Goal: Communication & Community: Answer question/provide support

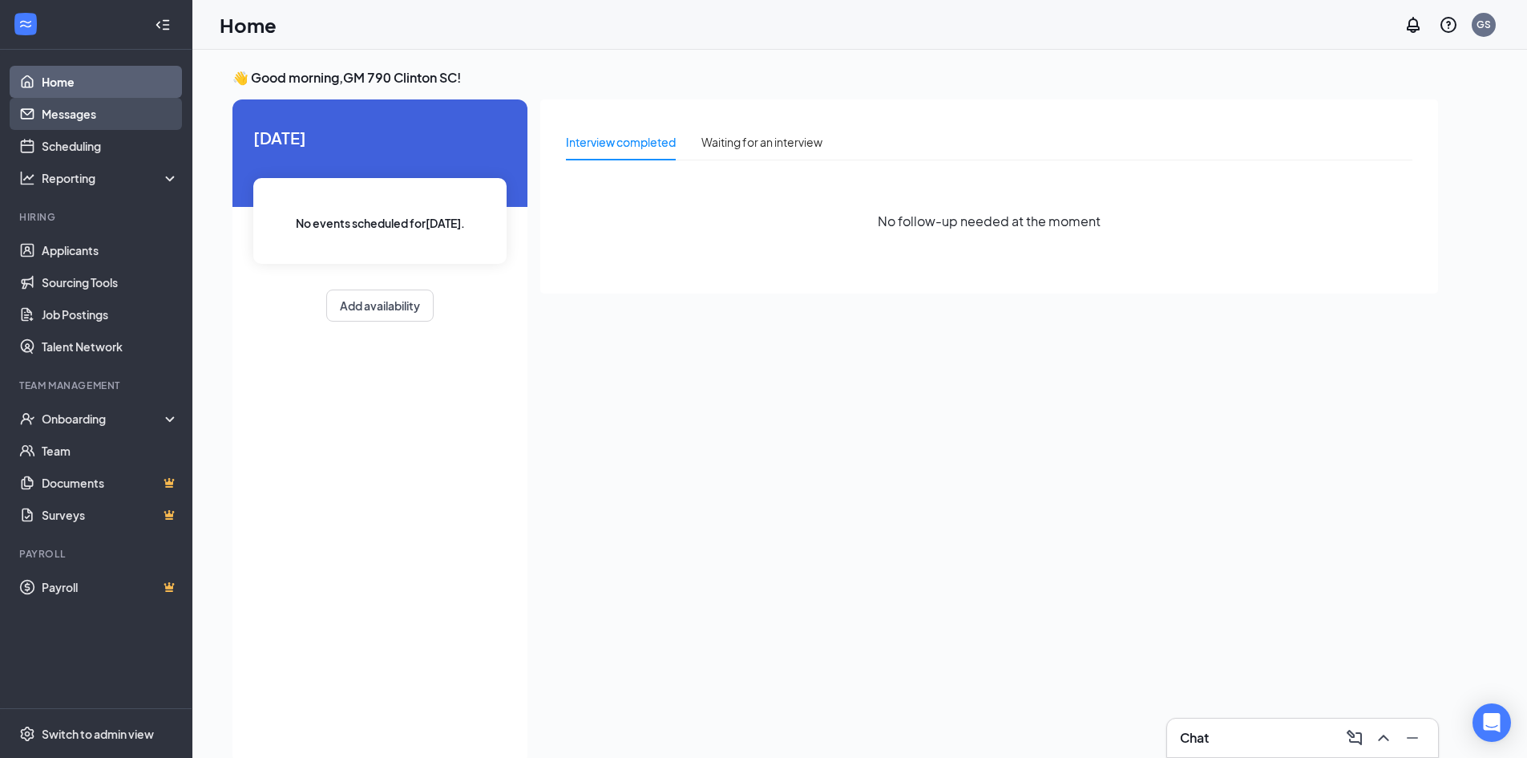
click at [71, 119] on link "Messages" at bounding box center [110, 114] width 137 height 32
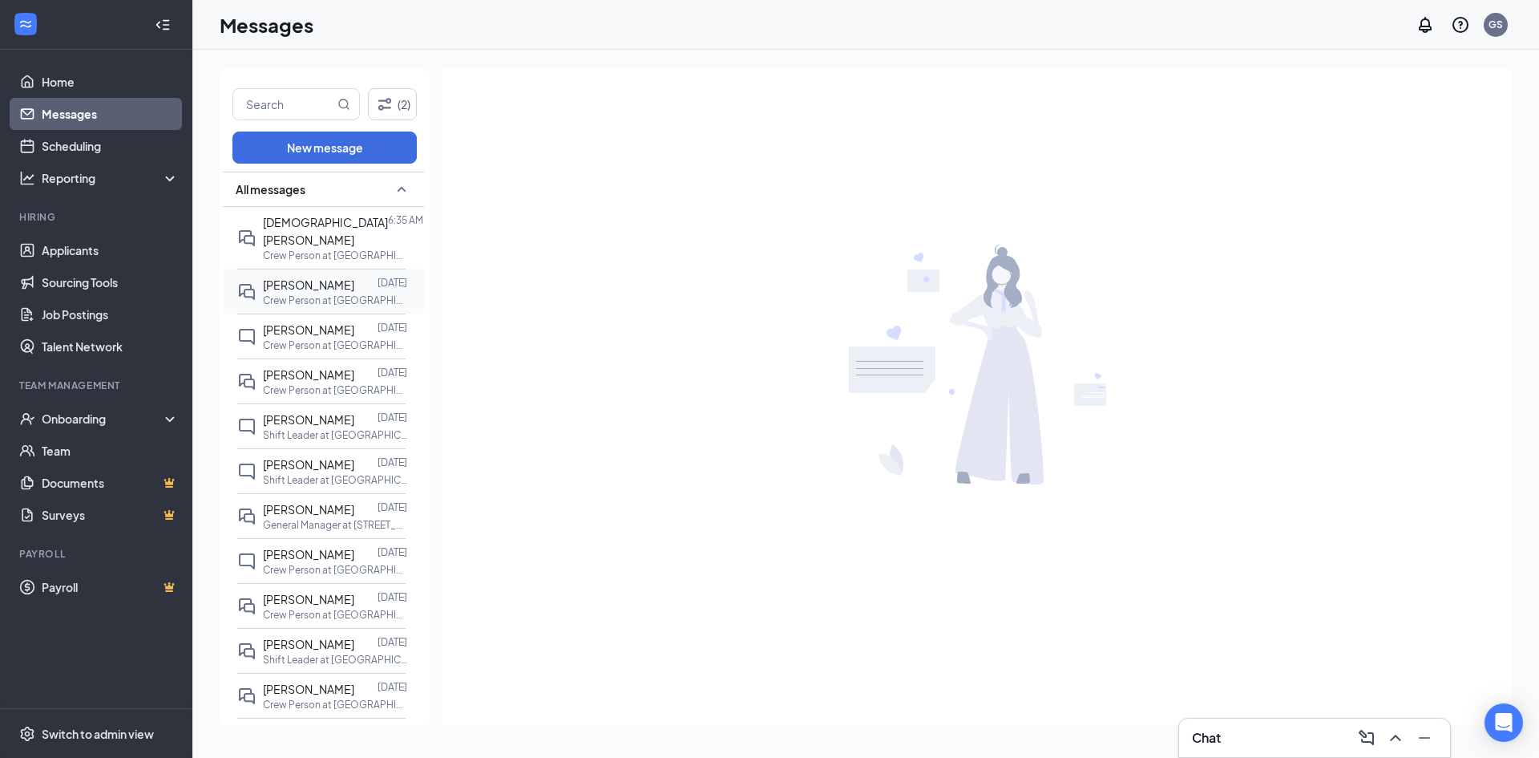
click at [331, 277] on span "[PERSON_NAME]" at bounding box center [308, 284] width 91 height 14
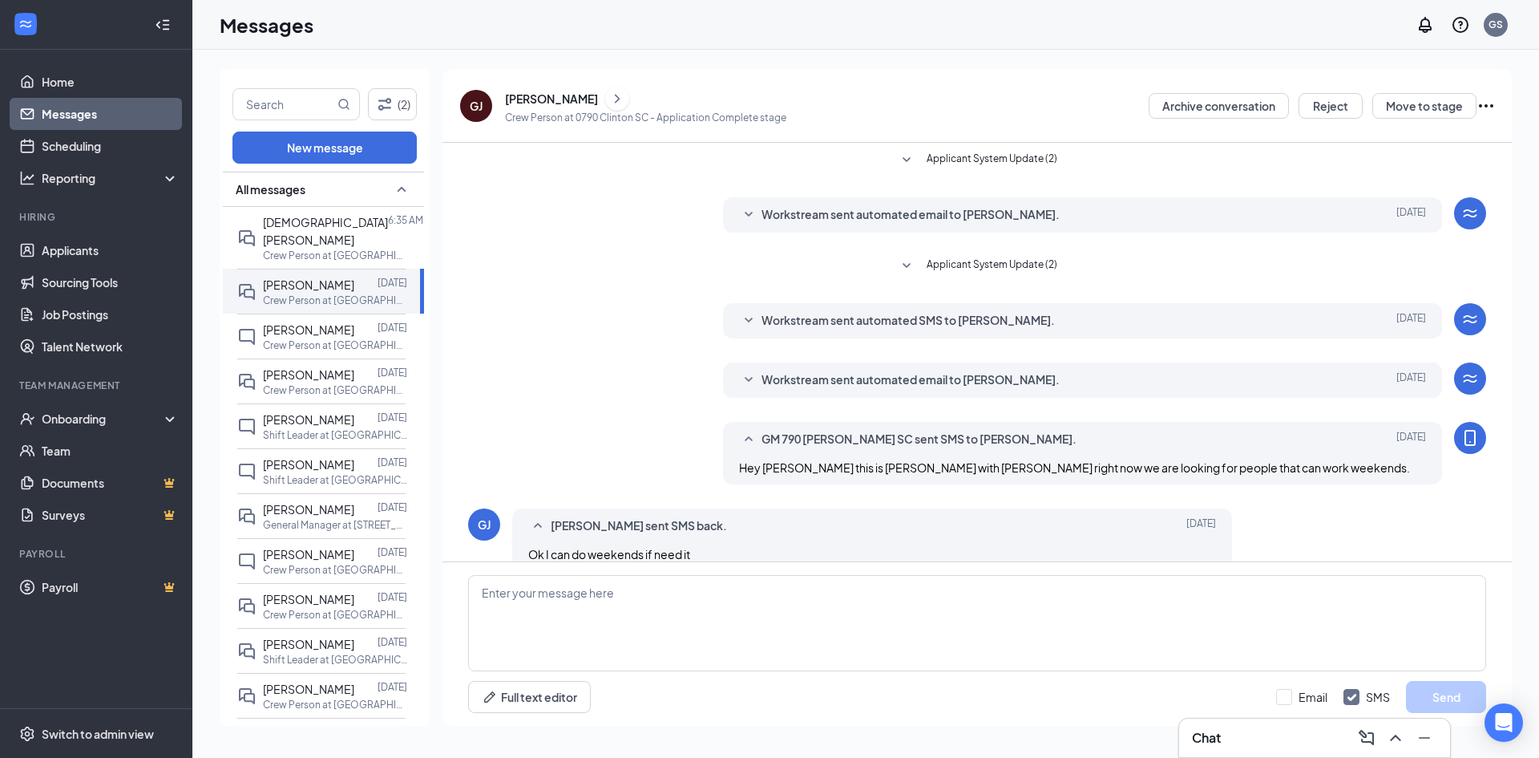
scroll to position [112, 0]
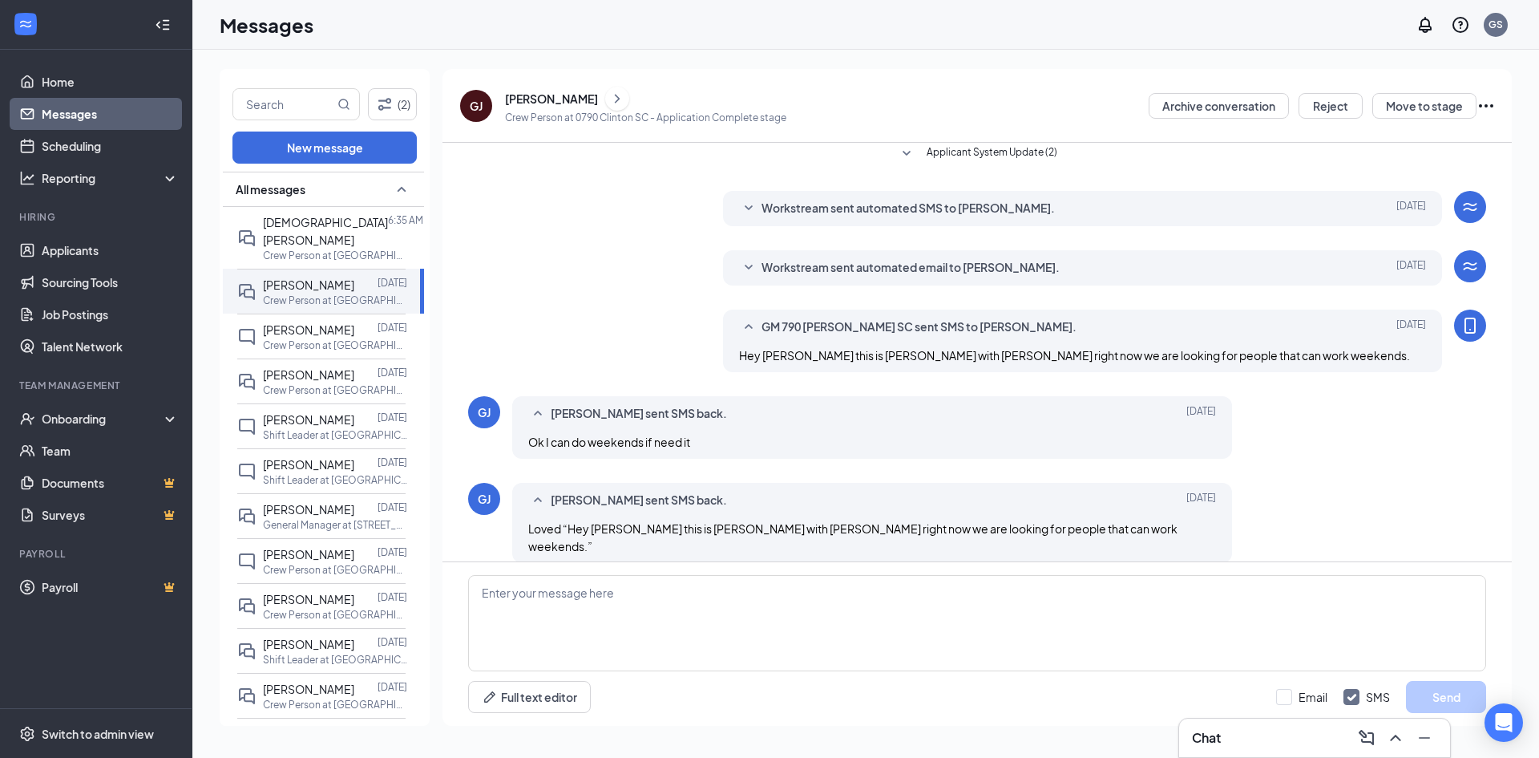
click at [535, 94] on div "[PERSON_NAME]" at bounding box center [551, 99] width 93 height 16
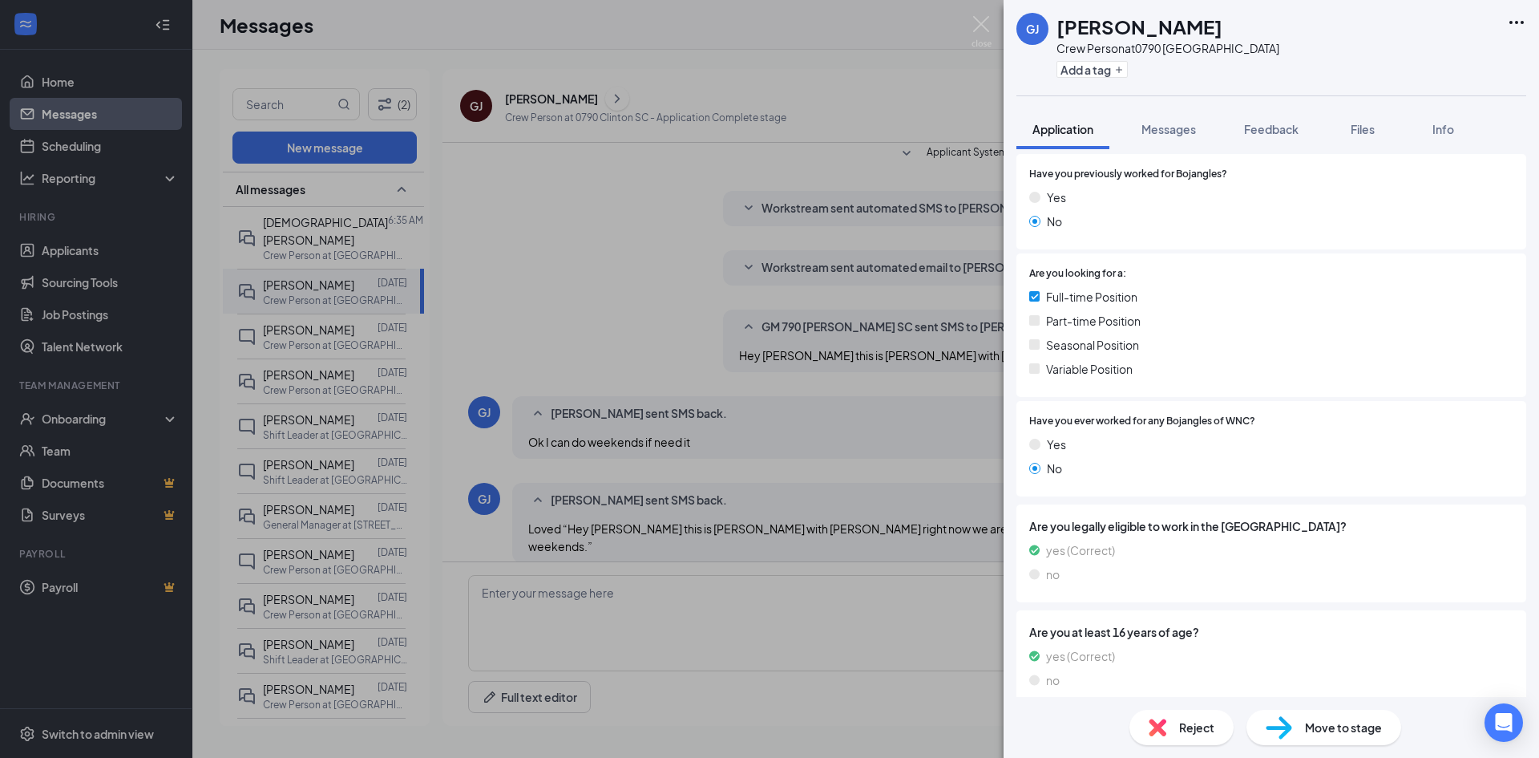
scroll to position [481, 0]
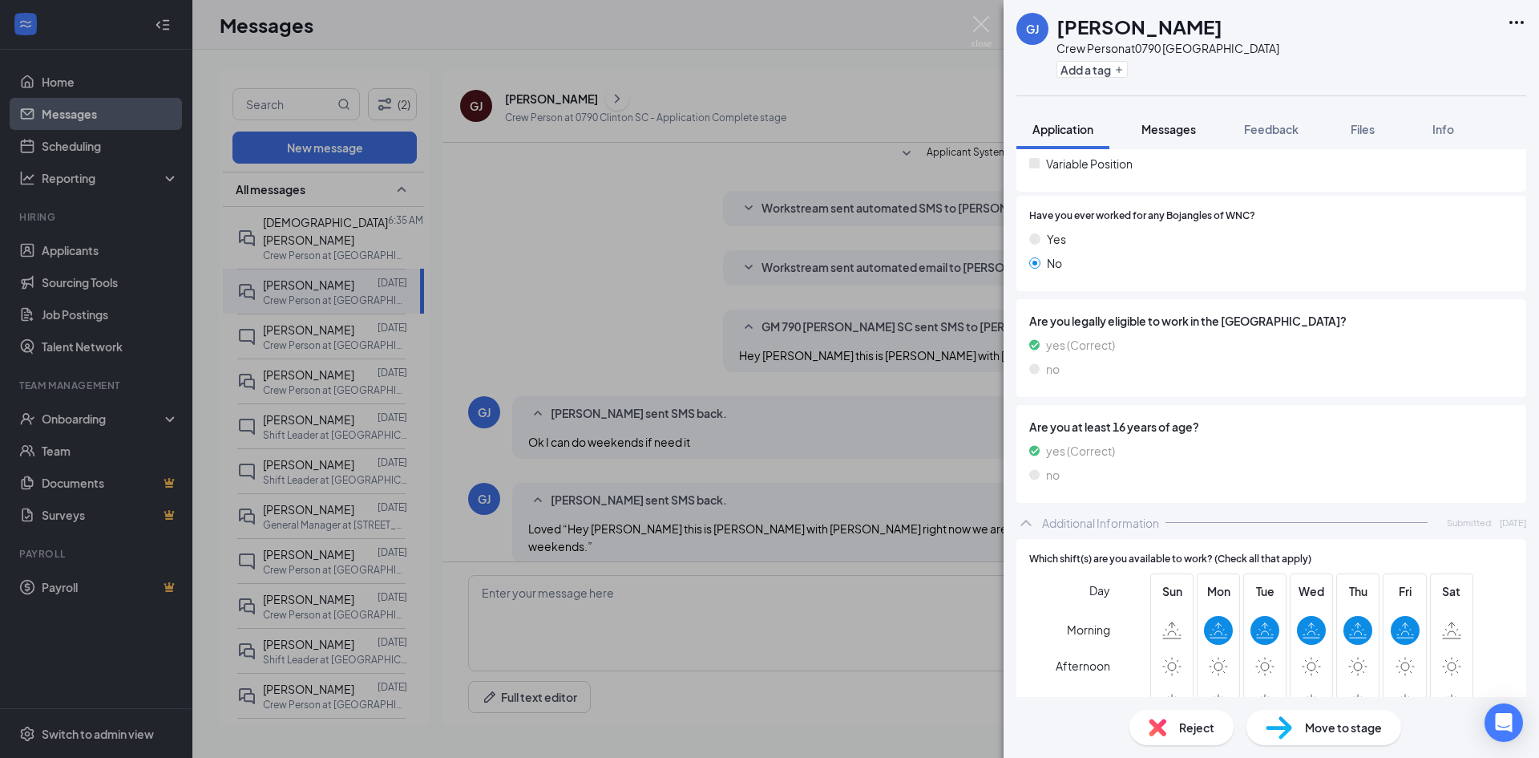
click at [1190, 137] on button "Messages" at bounding box center [1168, 129] width 87 height 40
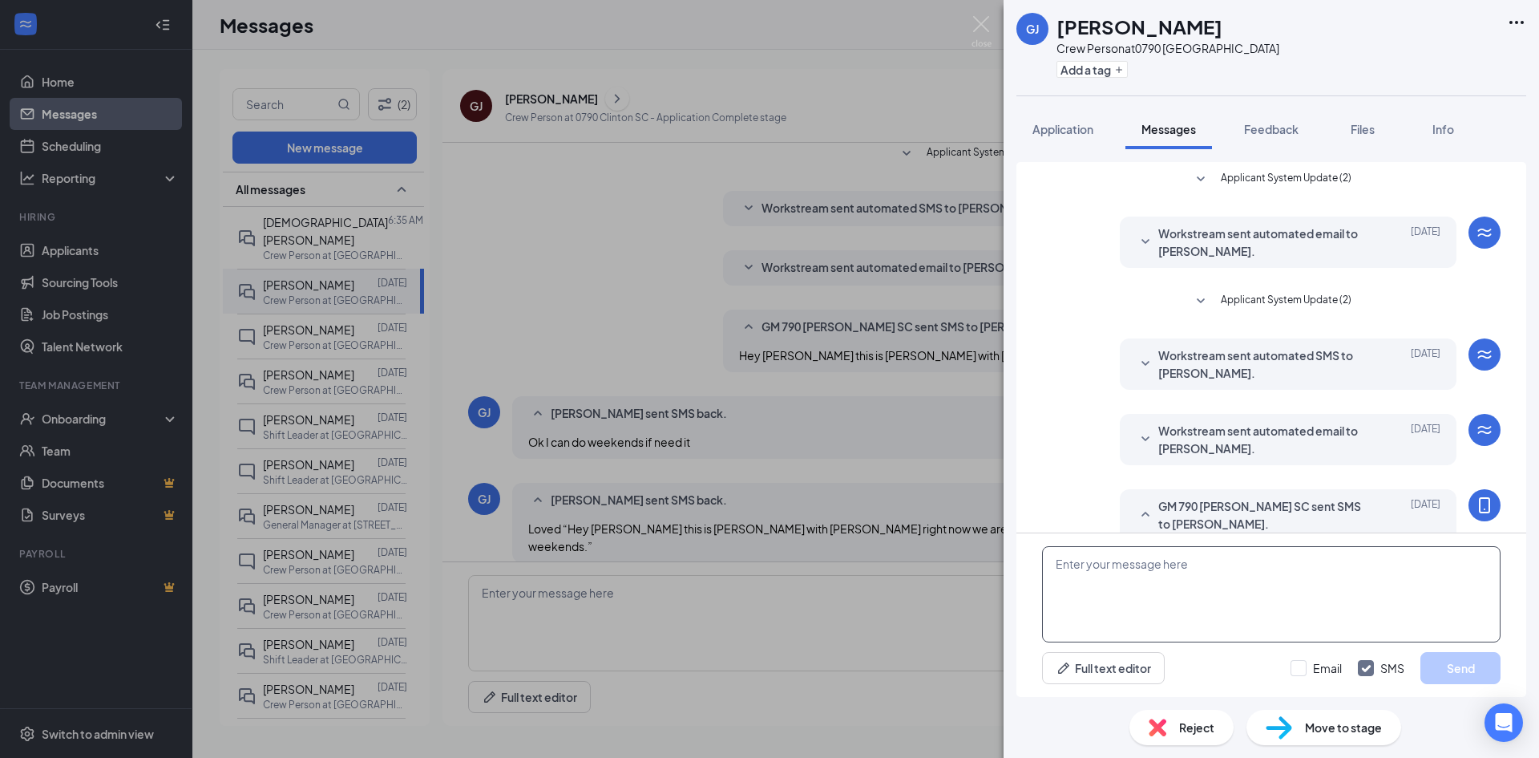
drag, startPoint x: 1212, startPoint y: 600, endPoint x: 1208, endPoint y: 591, distance: 10.4
click at [1212, 600] on textarea at bounding box center [1271, 594] width 459 height 96
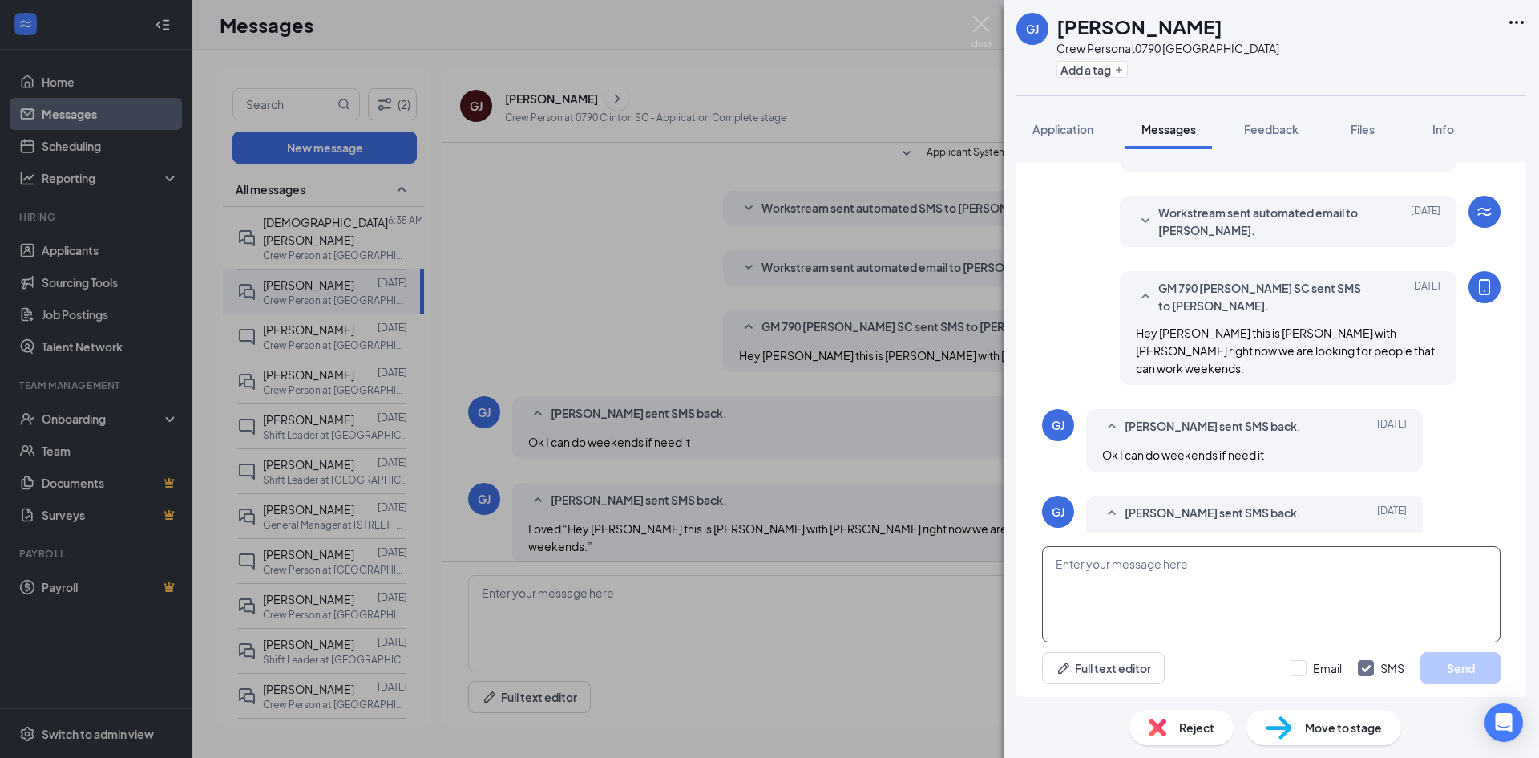
scroll to position [260, 0]
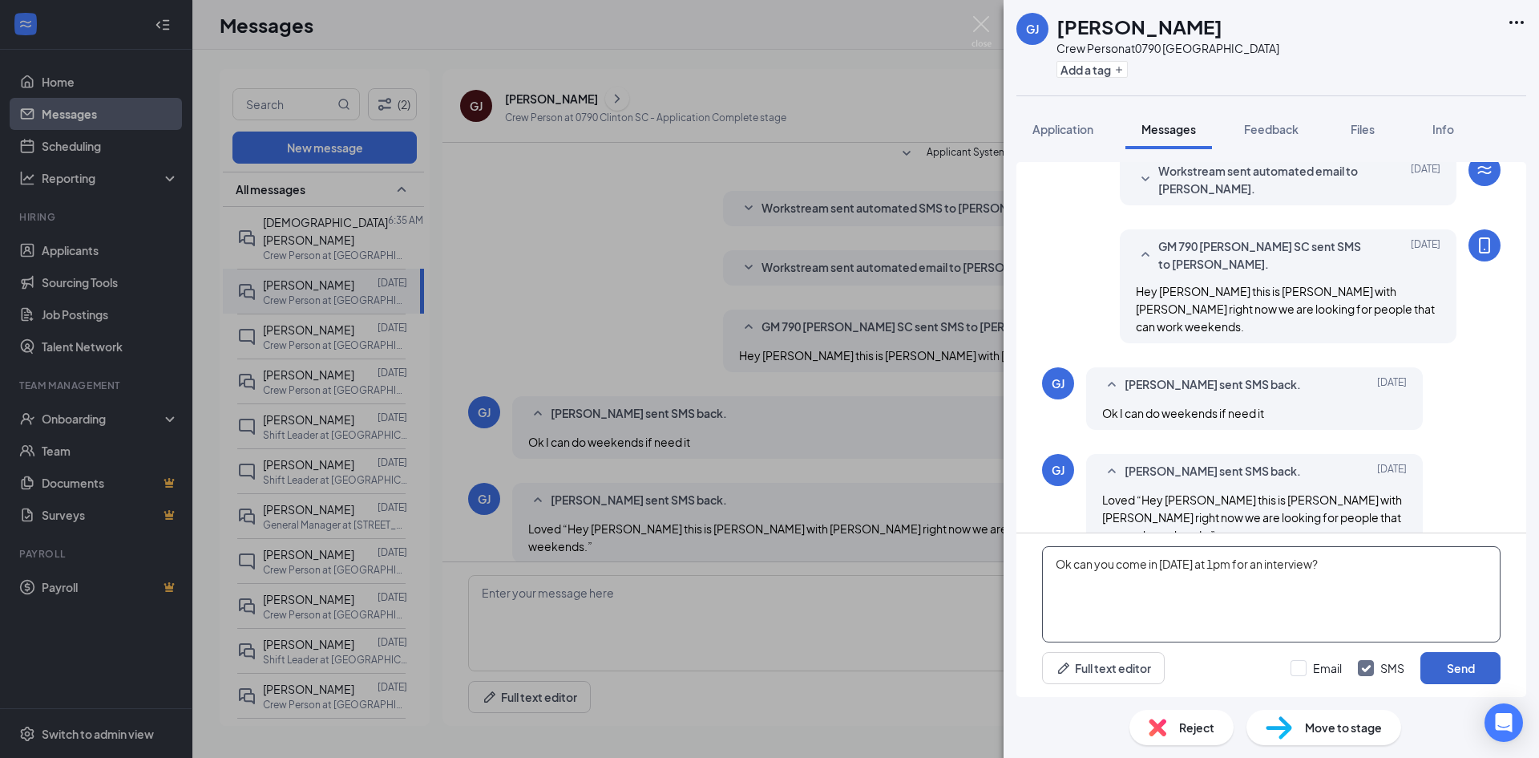
type textarea "Ok can you come in [DATE] at 1pm for an interview?"
click at [1440, 650] on div "Ok can you come in [DATE] at 1pm for an interview? Full text editor Email SMS S…" at bounding box center [1271, 615] width 510 height 164
click at [1448, 663] on button "Send" at bounding box center [1460, 668] width 80 height 32
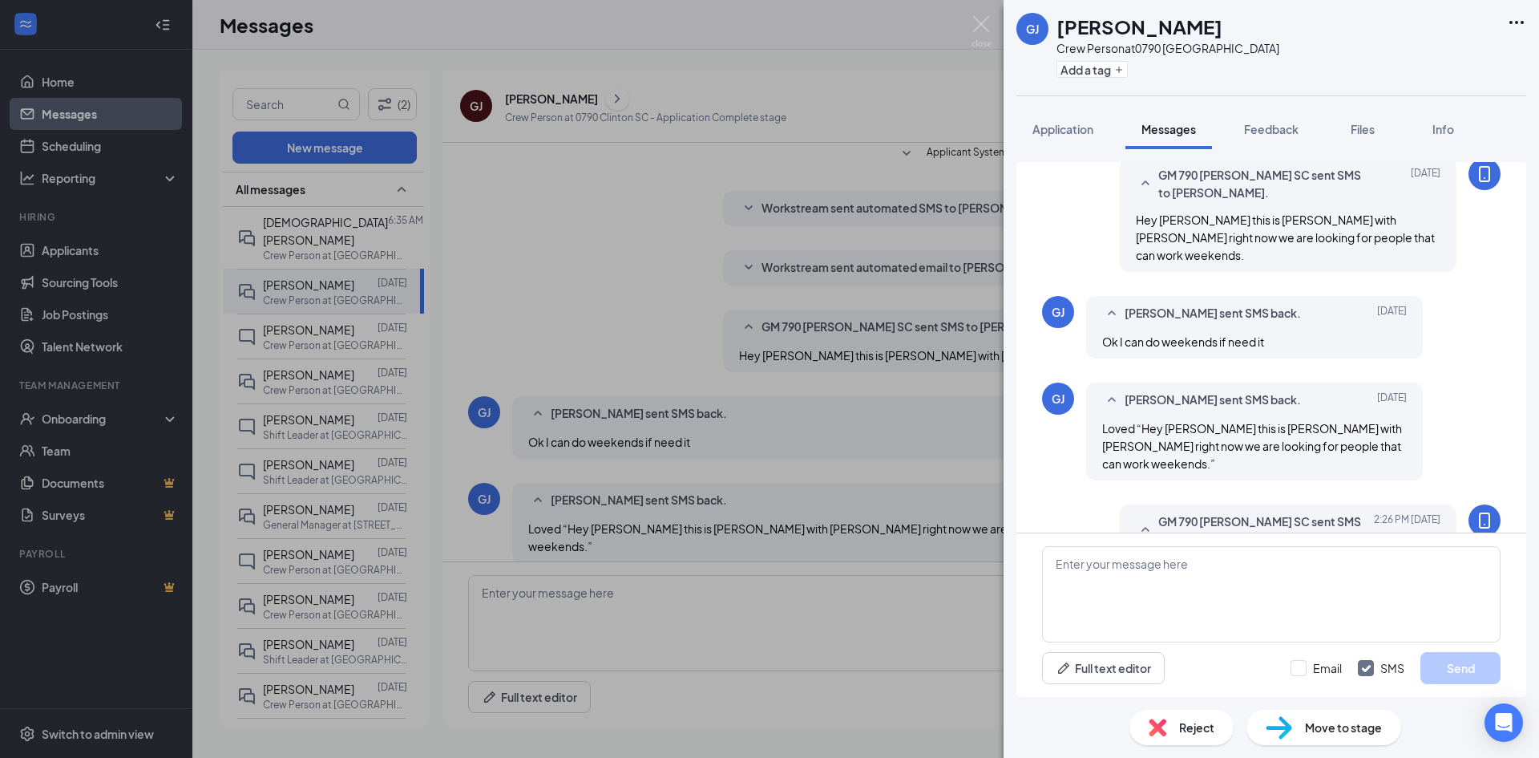
scroll to position [362, 0]
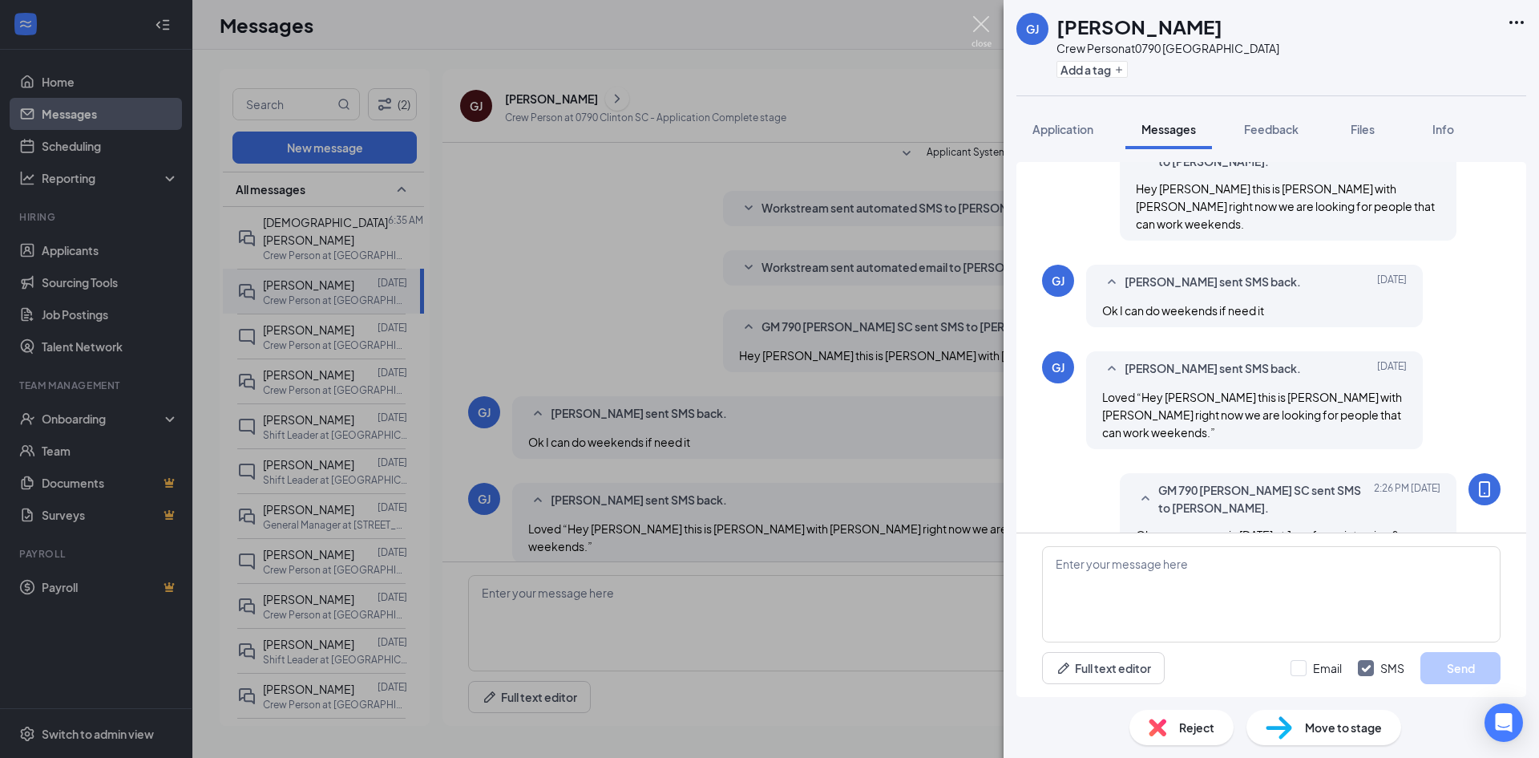
click at [988, 21] on img at bounding box center [982, 31] width 20 height 31
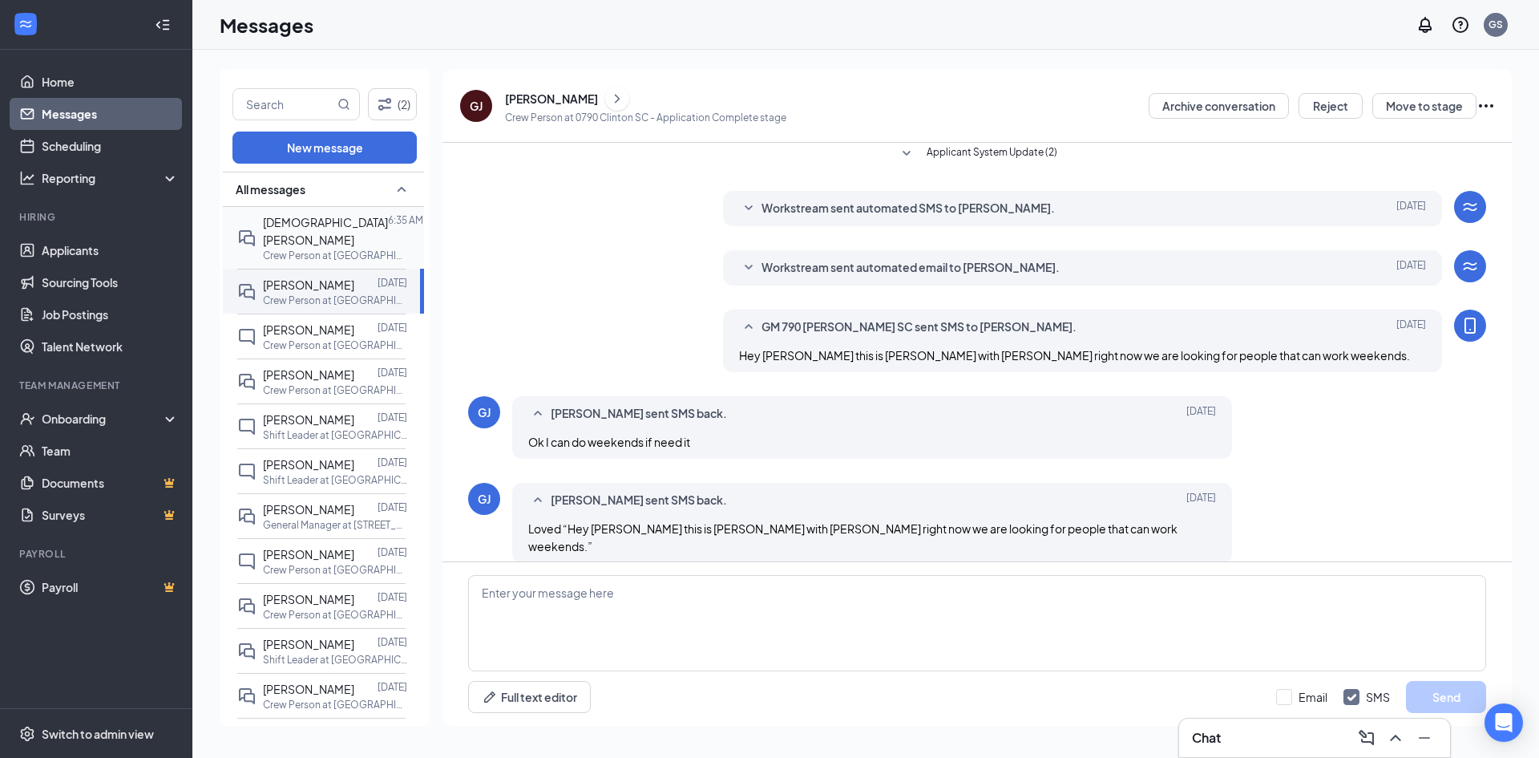
click at [319, 226] on span "[DEMOGRAPHIC_DATA][PERSON_NAME]" at bounding box center [325, 231] width 125 height 32
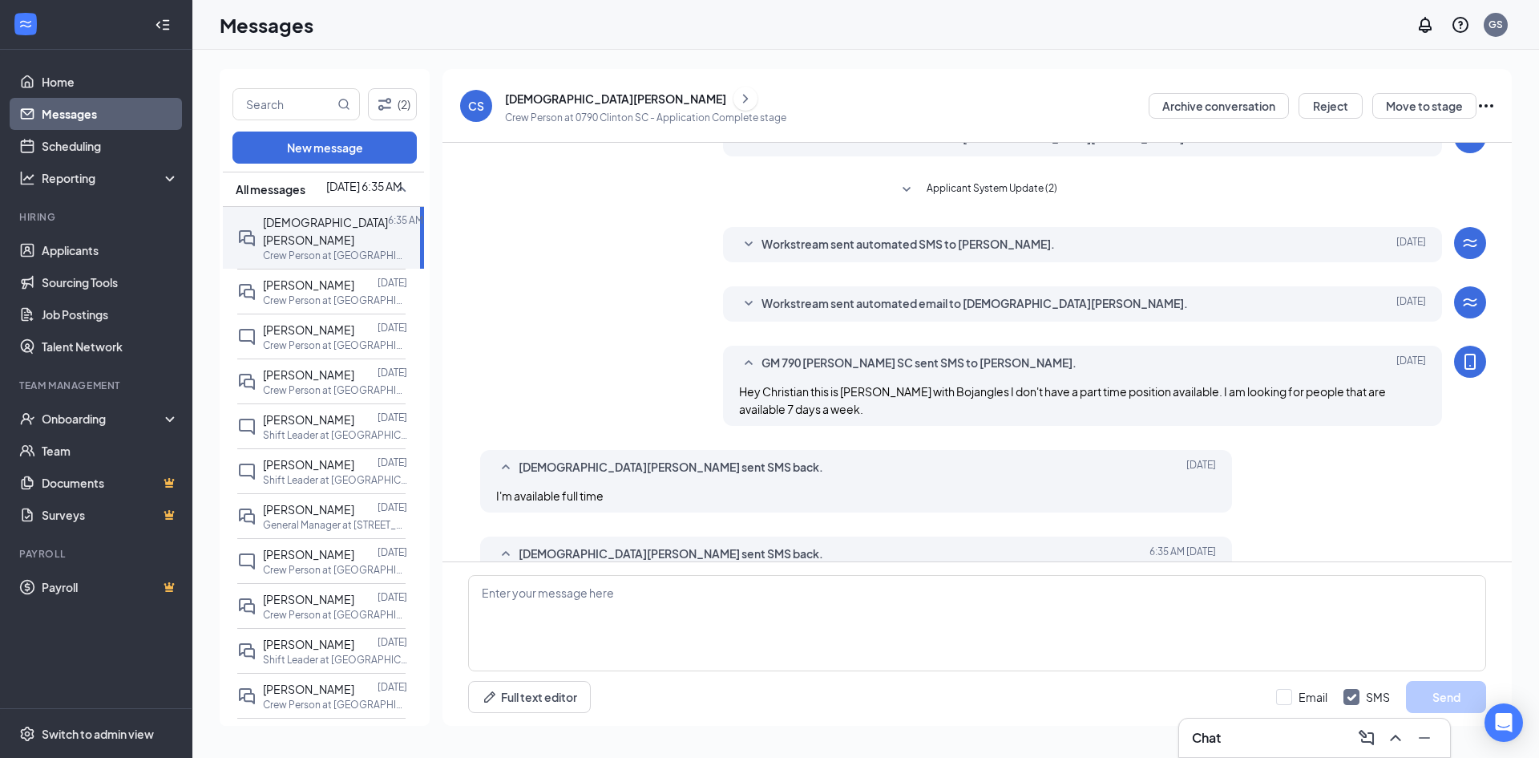
scroll to position [130, 0]
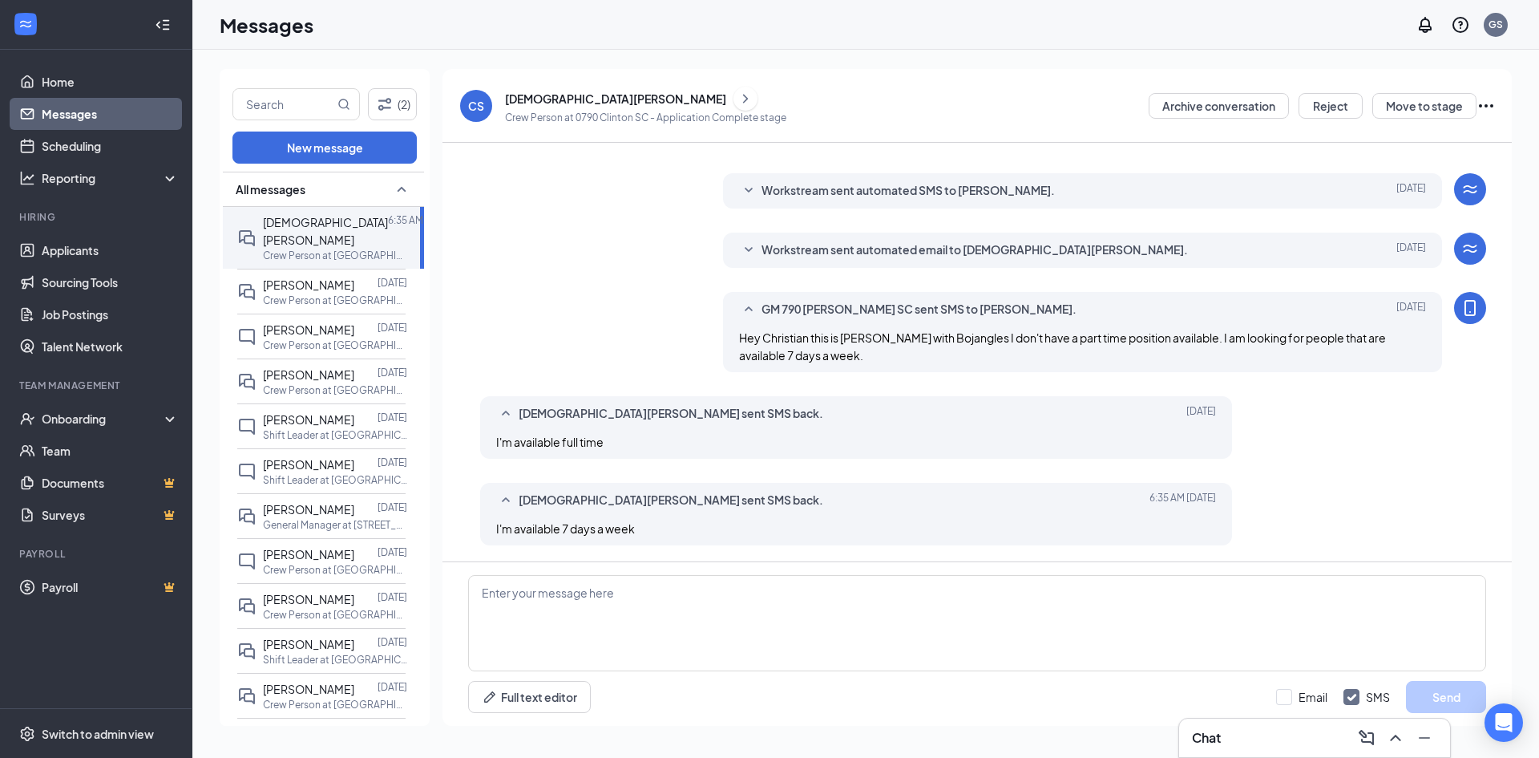
click at [555, 103] on div "[DEMOGRAPHIC_DATA][PERSON_NAME]" at bounding box center [615, 99] width 221 height 16
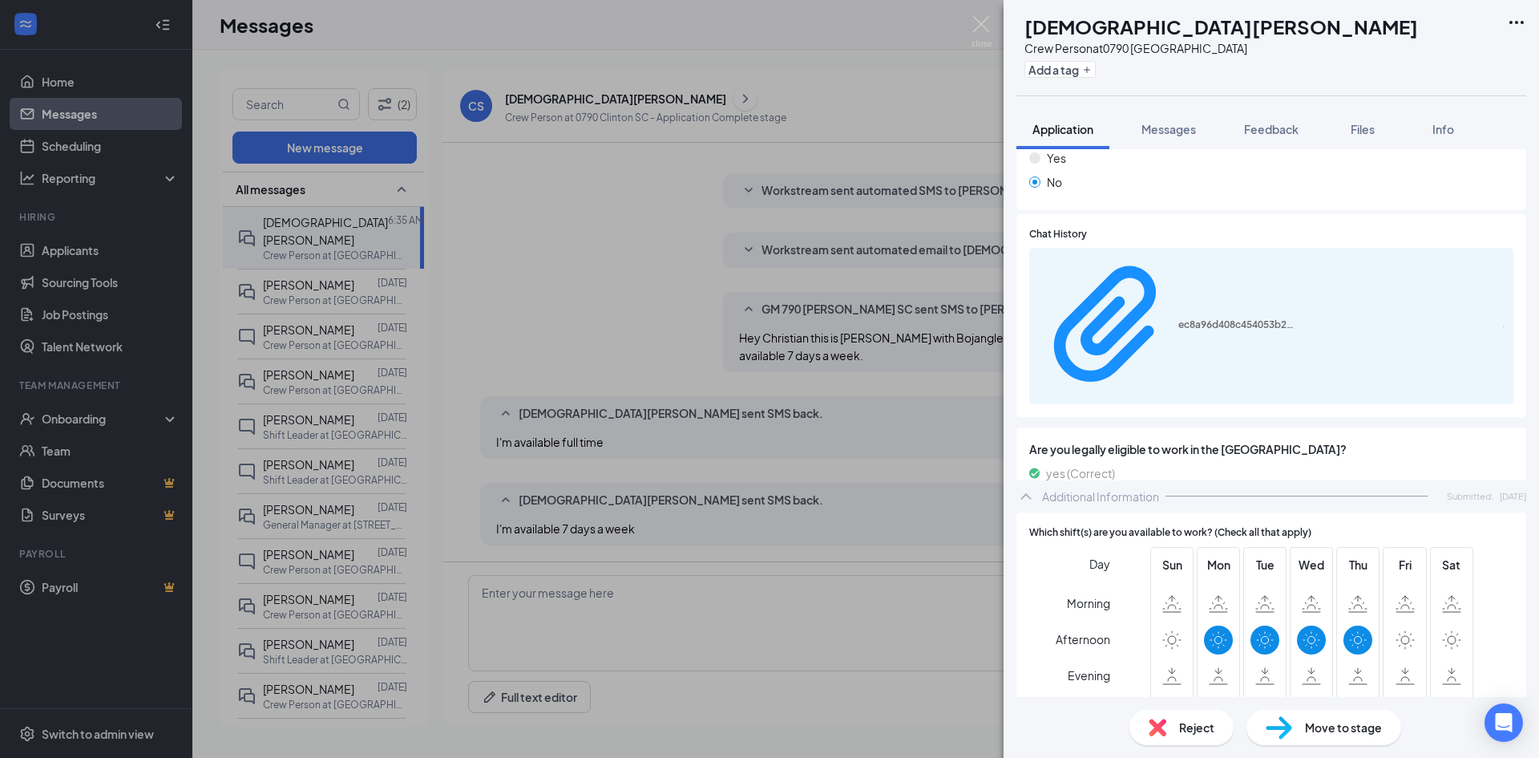
scroll to position [641, 0]
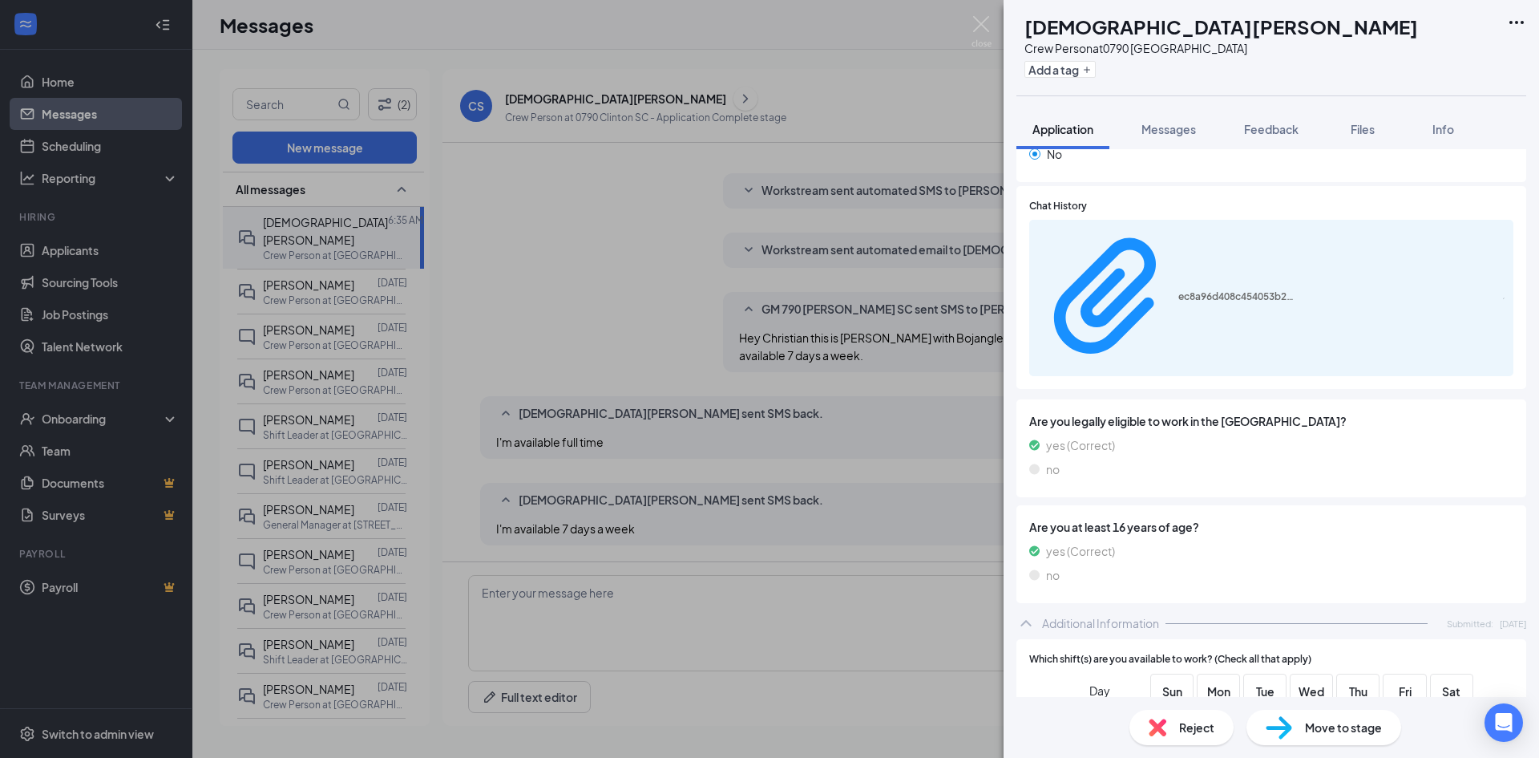
drag, startPoint x: 1163, startPoint y: 137, endPoint x: 1163, endPoint y: 154, distance: 16.8
click at [1163, 137] on button "Messages" at bounding box center [1168, 129] width 87 height 40
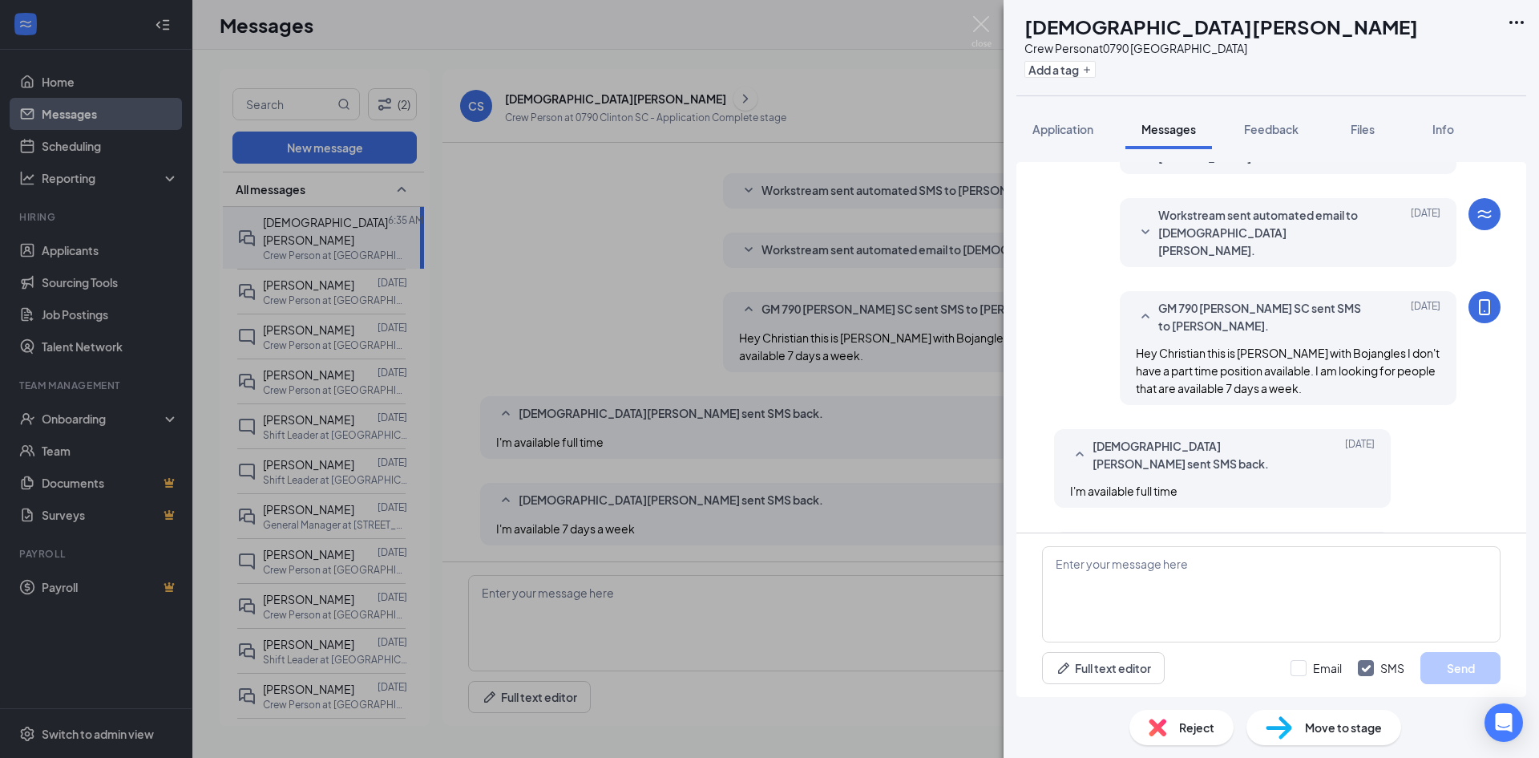
scroll to position [260, 0]
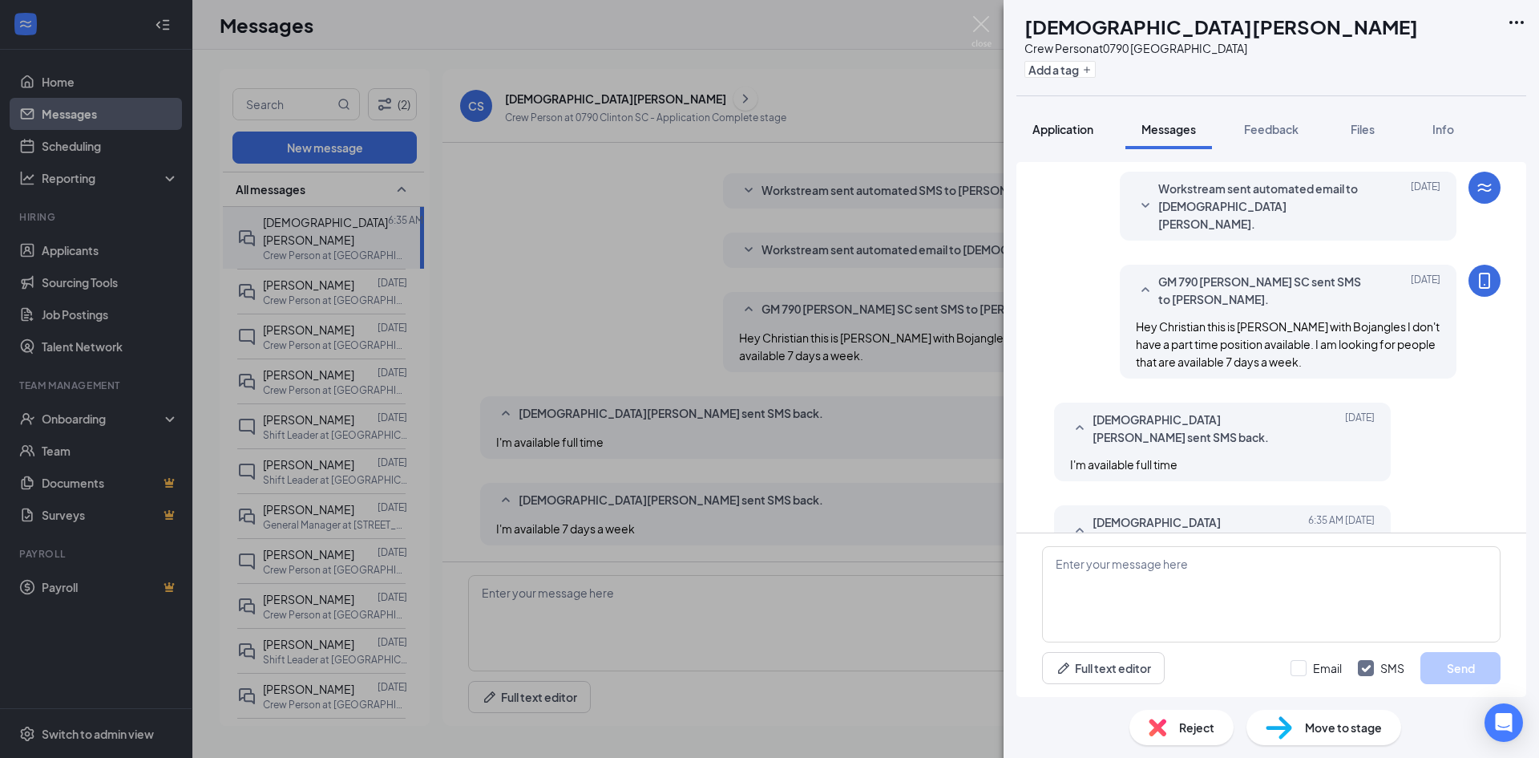
click at [1065, 131] on span "Application" at bounding box center [1062, 129] width 61 height 14
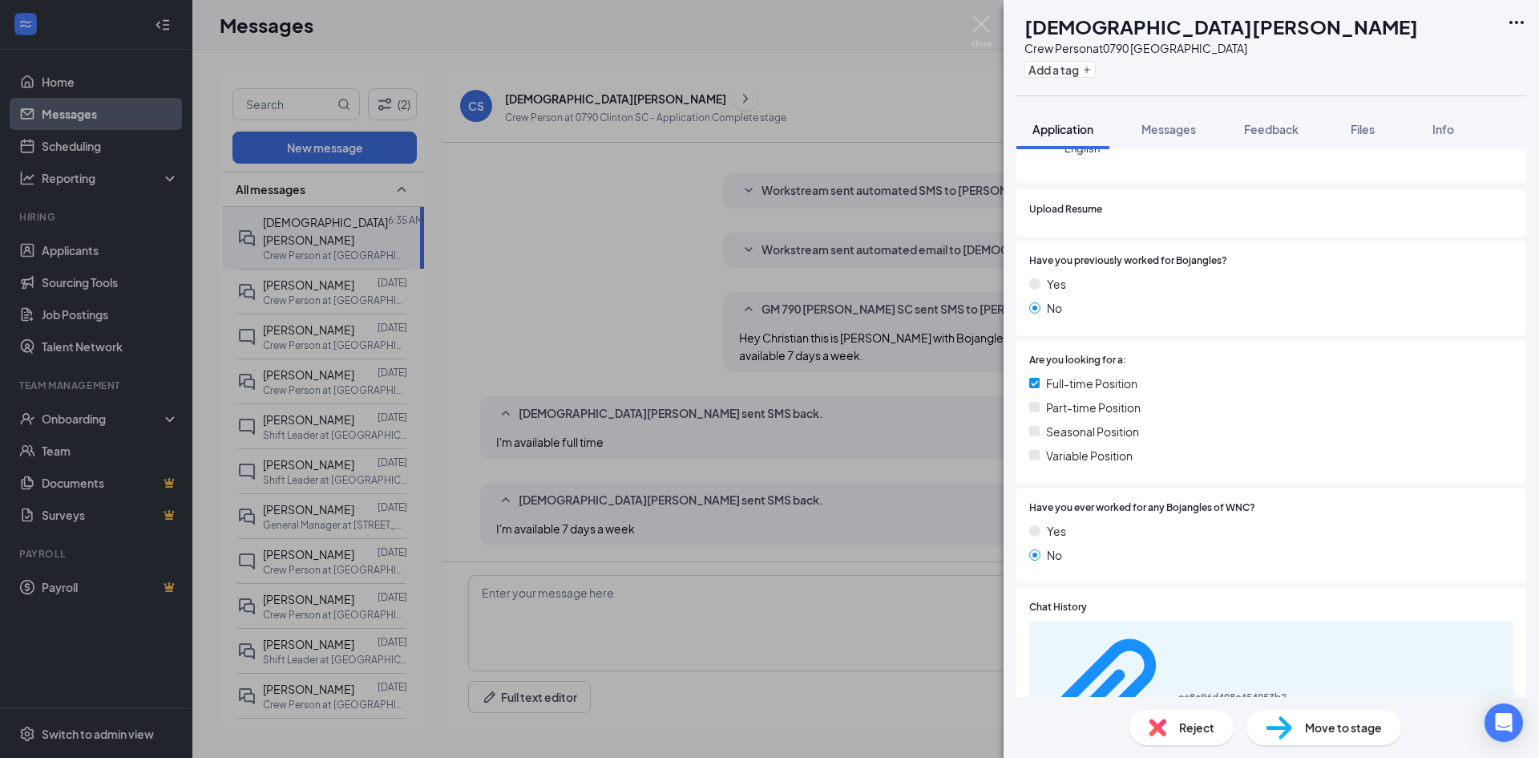
scroll to position [401, 0]
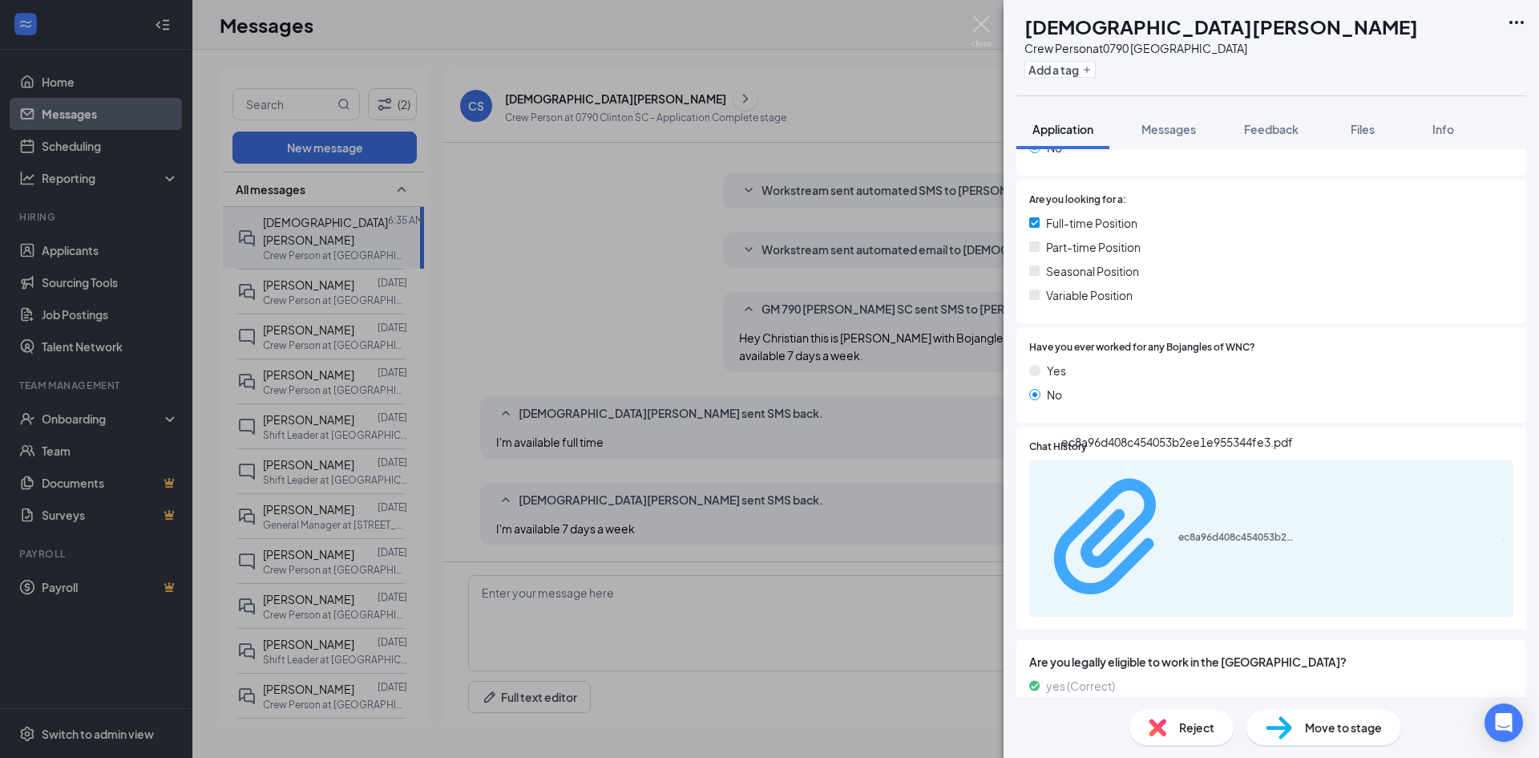
click at [1215, 531] on div "ec8a96d408c454053b2ee1e955344fe3.pdf" at bounding box center [1238, 537] width 120 height 13
drag, startPoint x: 1162, startPoint y: 129, endPoint x: 1157, endPoint y: 235, distance: 106.0
click at [1162, 129] on span "Messages" at bounding box center [1168, 129] width 55 height 14
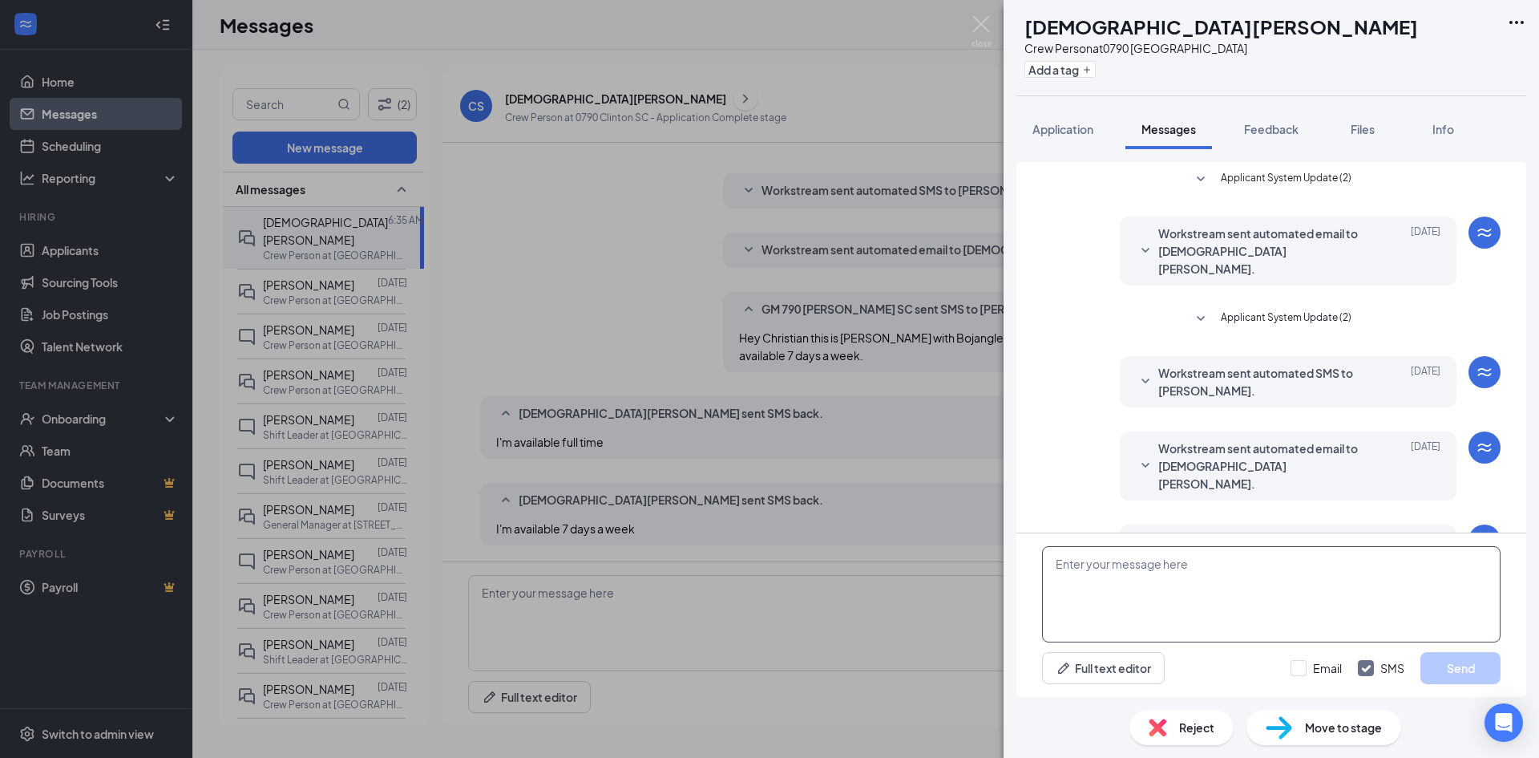
click at [1175, 624] on textarea at bounding box center [1271, 594] width 459 height 96
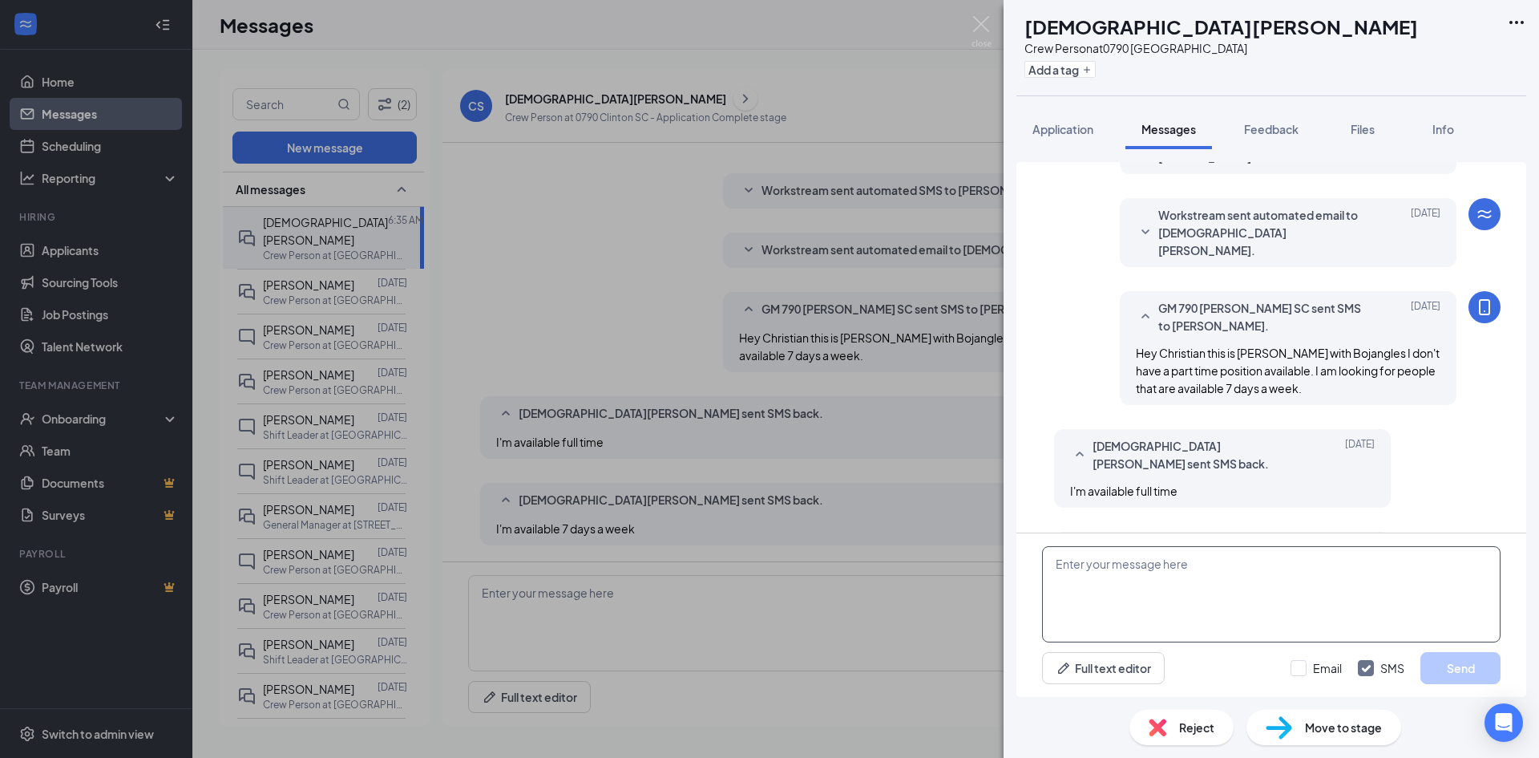
scroll to position [260, 0]
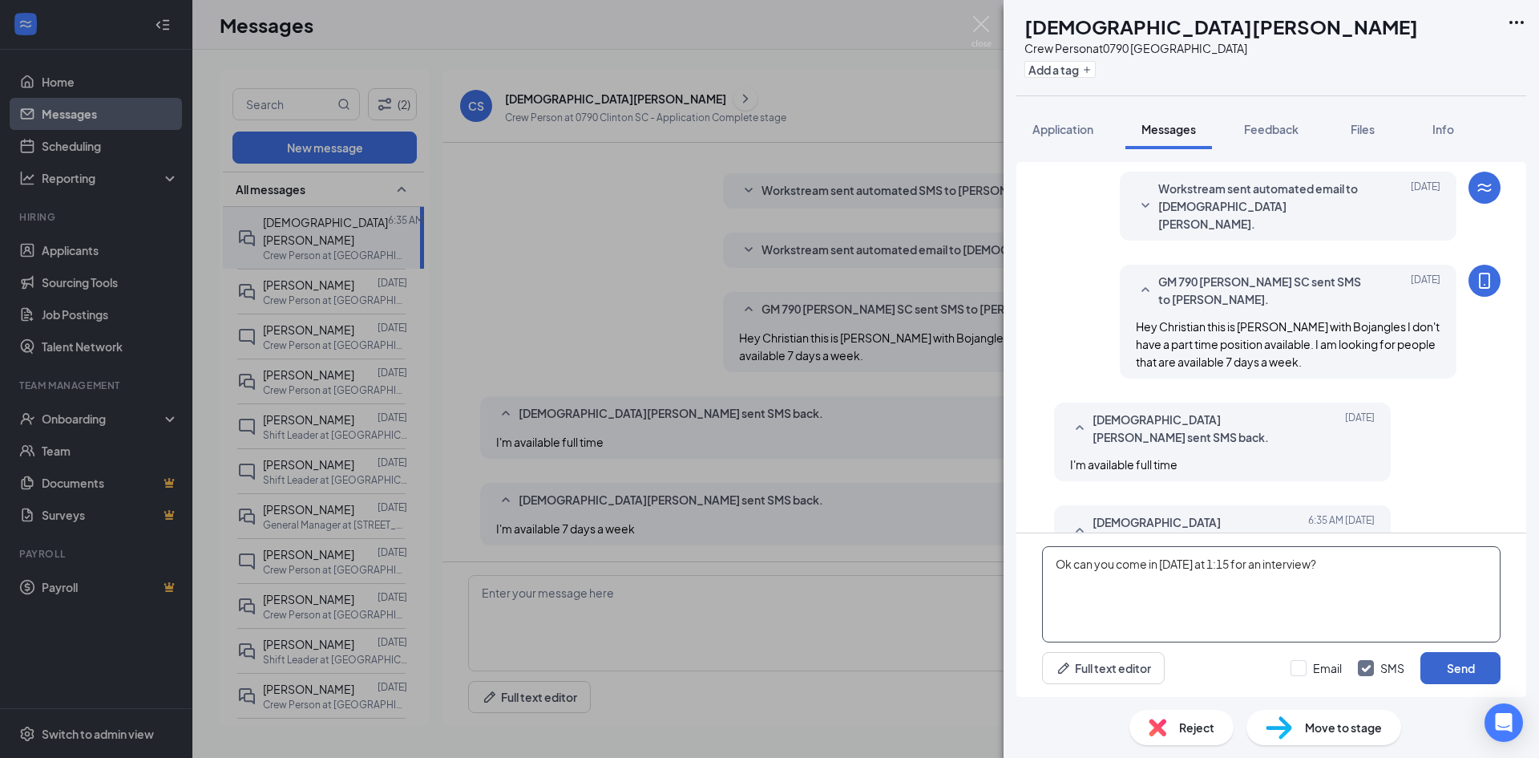
type textarea "Ok can you come in [DATE] at 1:15 for an interview?"
click at [1432, 677] on button "Send" at bounding box center [1460, 668] width 80 height 32
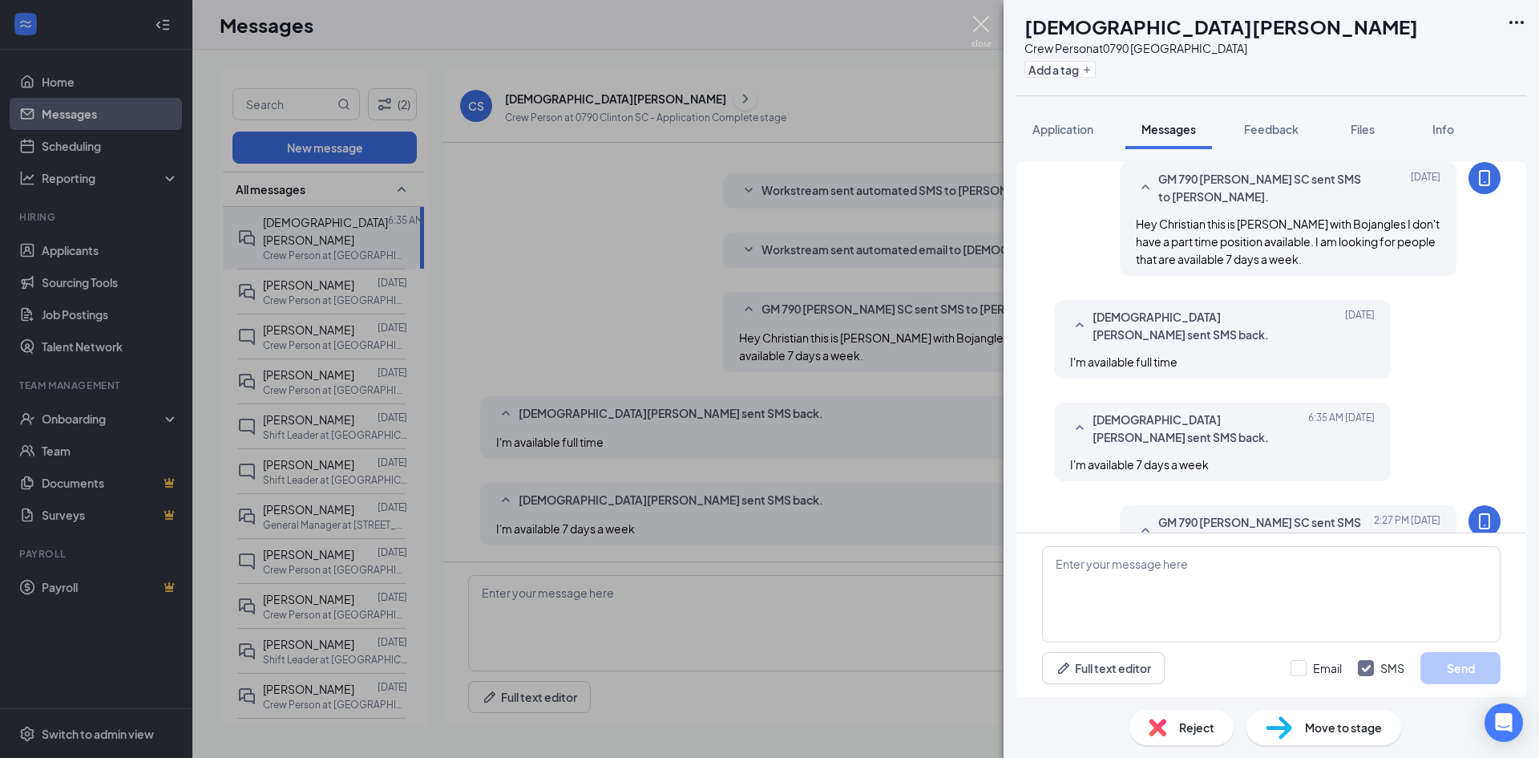
click at [984, 30] on img at bounding box center [982, 31] width 20 height 31
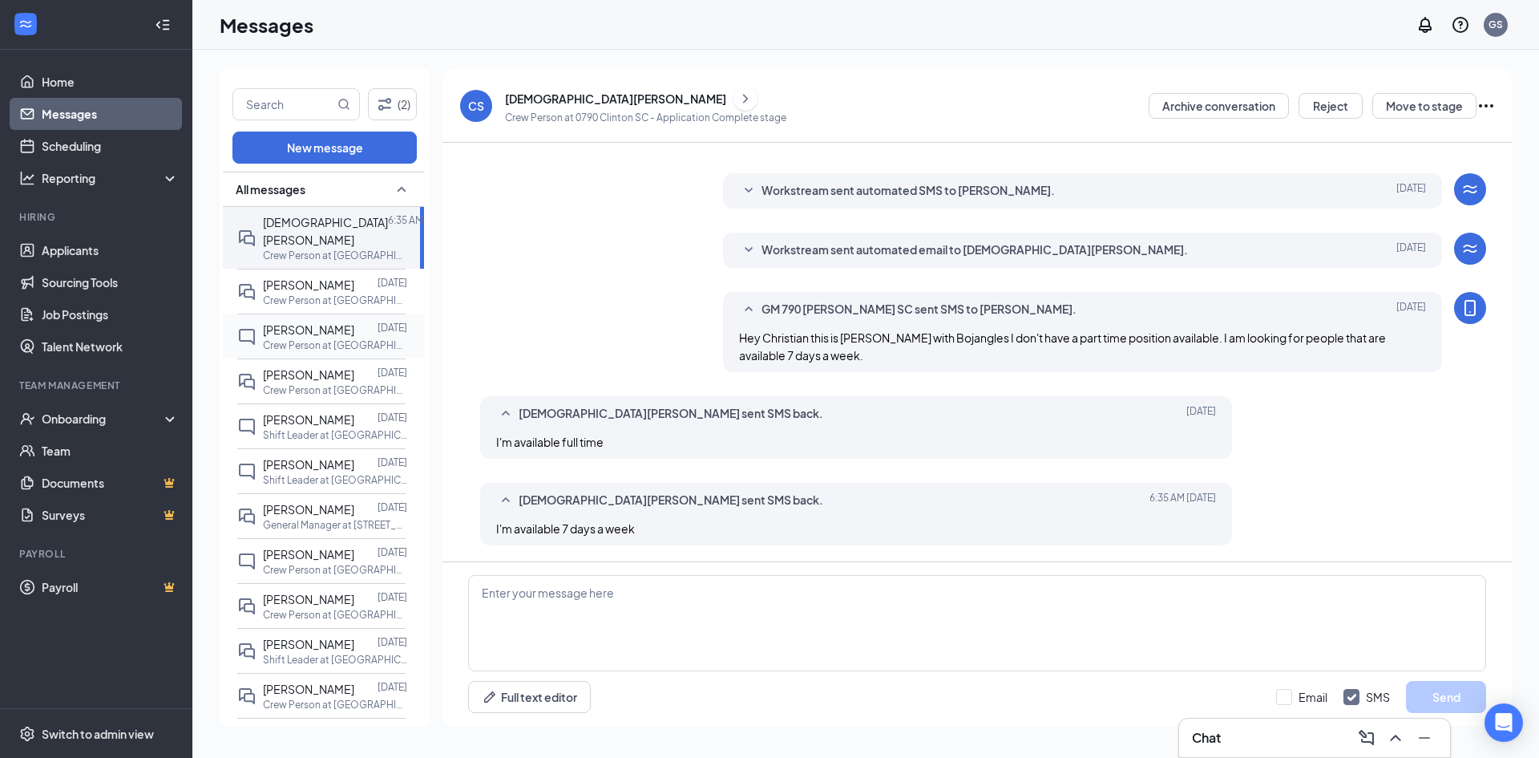
click at [311, 338] on p "Crew Person at [GEOGRAPHIC_DATA]" at bounding box center [335, 345] width 144 height 14
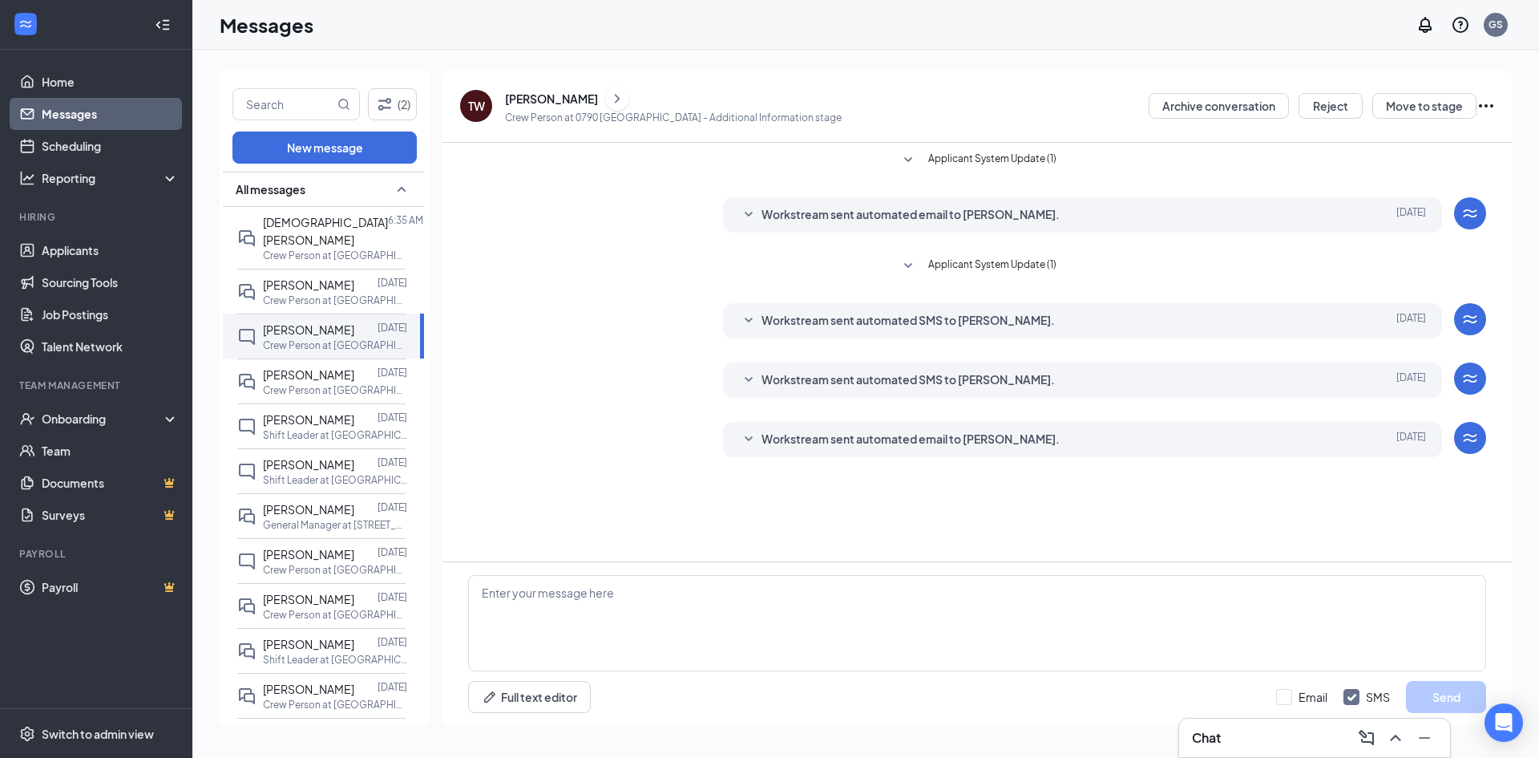
click at [540, 95] on div "[PERSON_NAME]" at bounding box center [551, 99] width 93 height 16
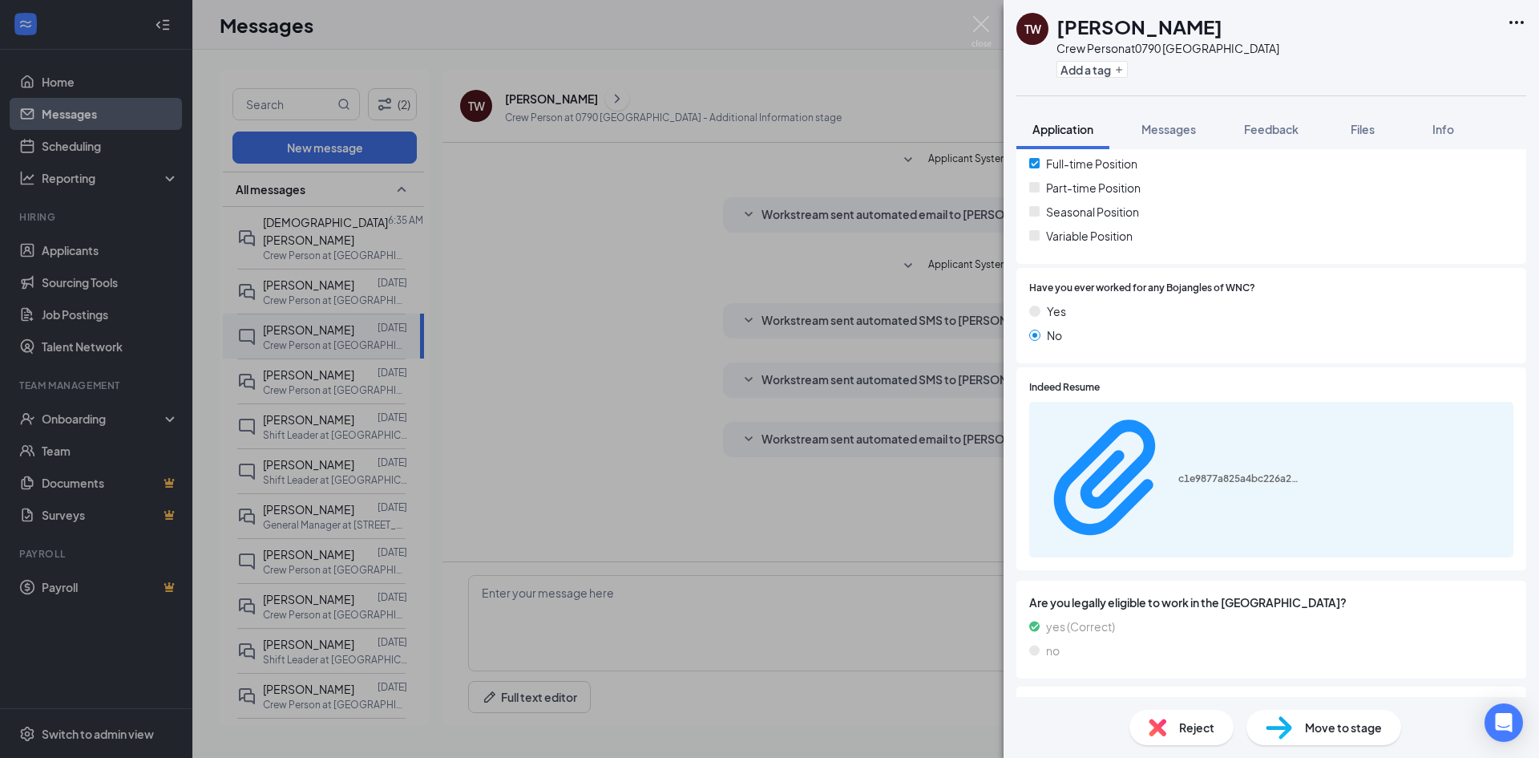
scroll to position [410, 0]
click at [1215, 423] on div "c1e9877a825a4bc226a267a59f4258f4.pdf" at bounding box center [1169, 478] width 260 height 142
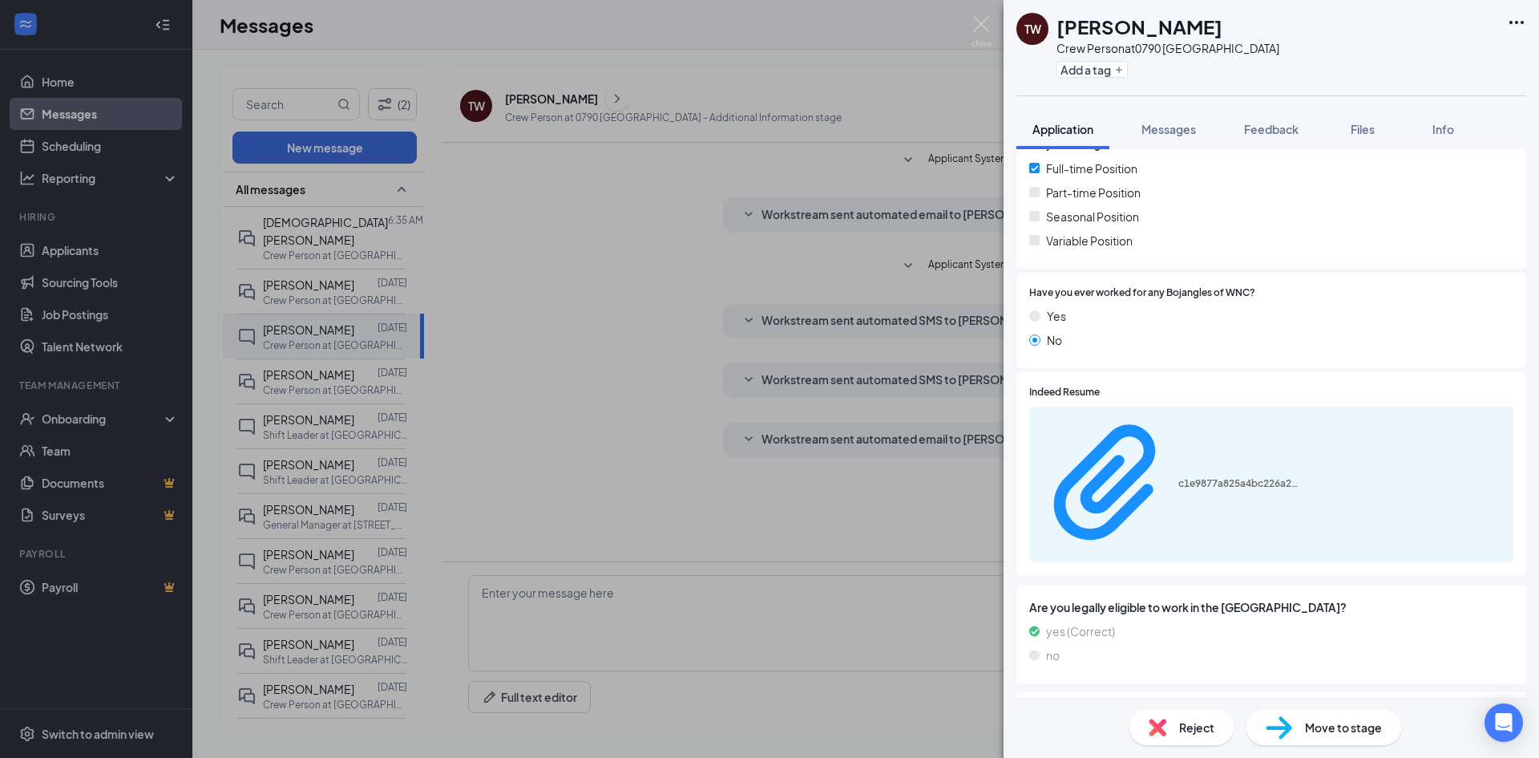
click at [315, 358] on div "TW [PERSON_NAME] Crew Person at 0790 Clinton SC Add a tag Application Messages …" at bounding box center [769, 379] width 1539 height 758
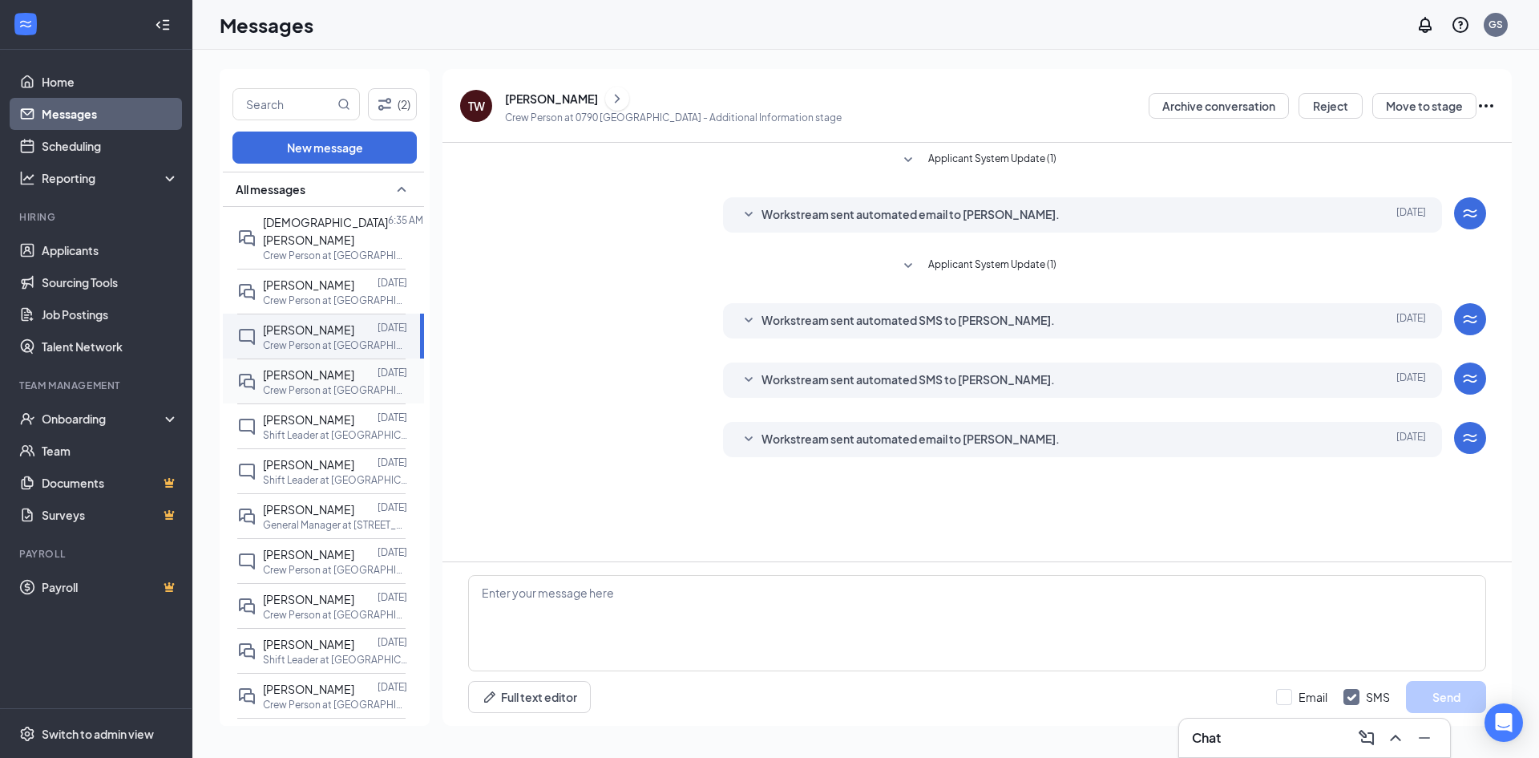
click at [354, 367] on span "[PERSON_NAME]" at bounding box center [308, 374] width 91 height 14
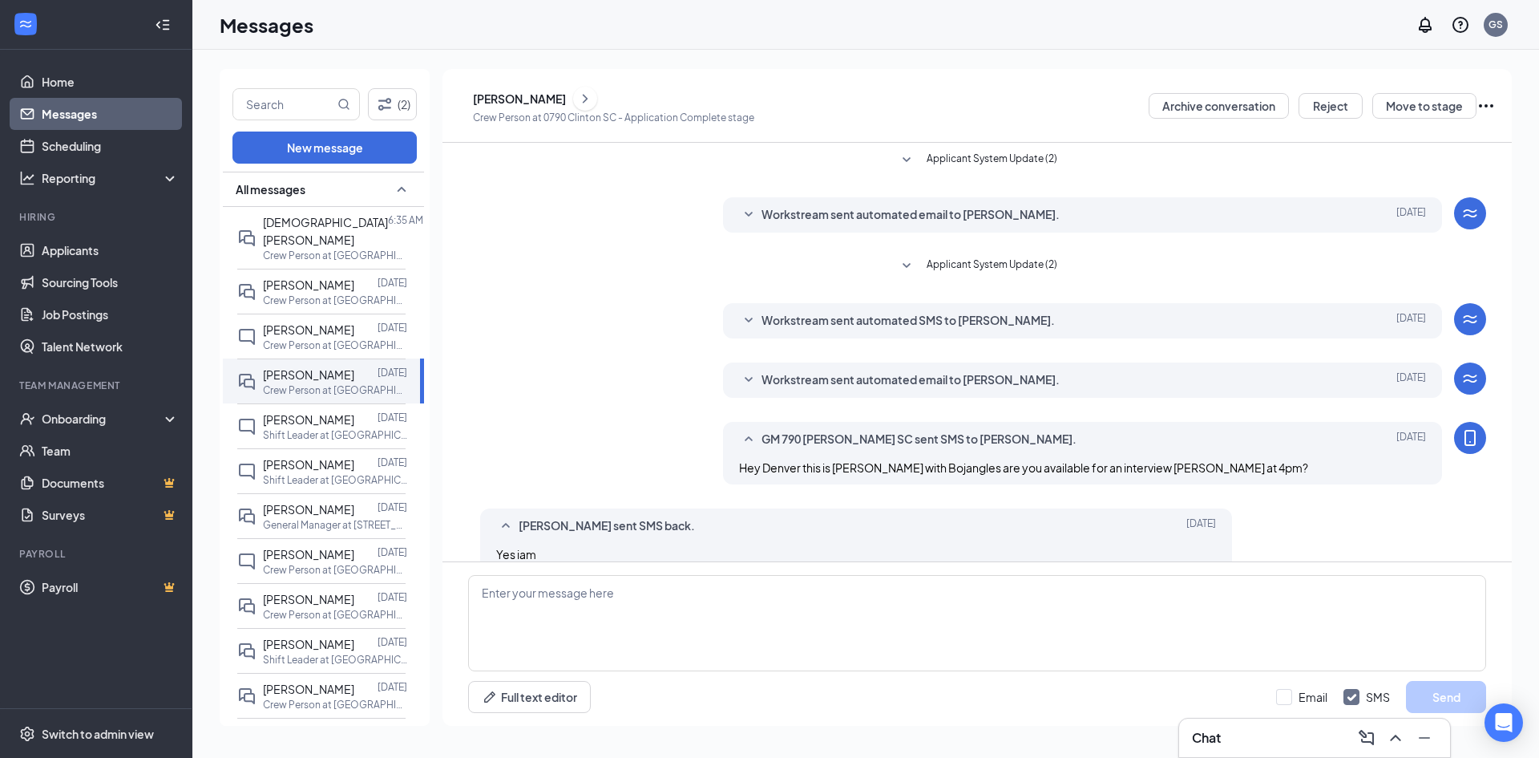
scroll to position [112, 0]
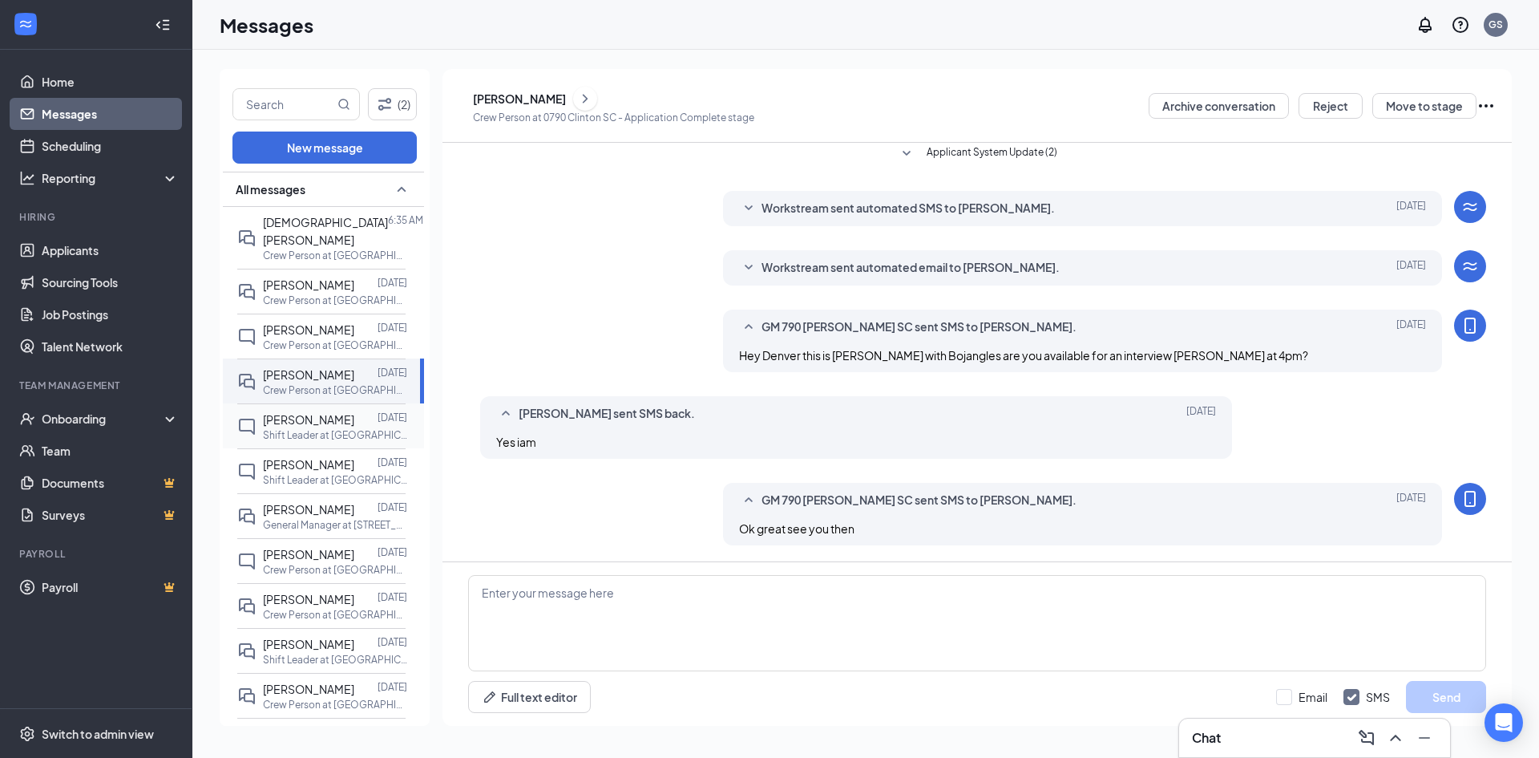
click at [341, 428] on p "Shift Leader at [GEOGRAPHIC_DATA]" at bounding box center [335, 435] width 144 height 14
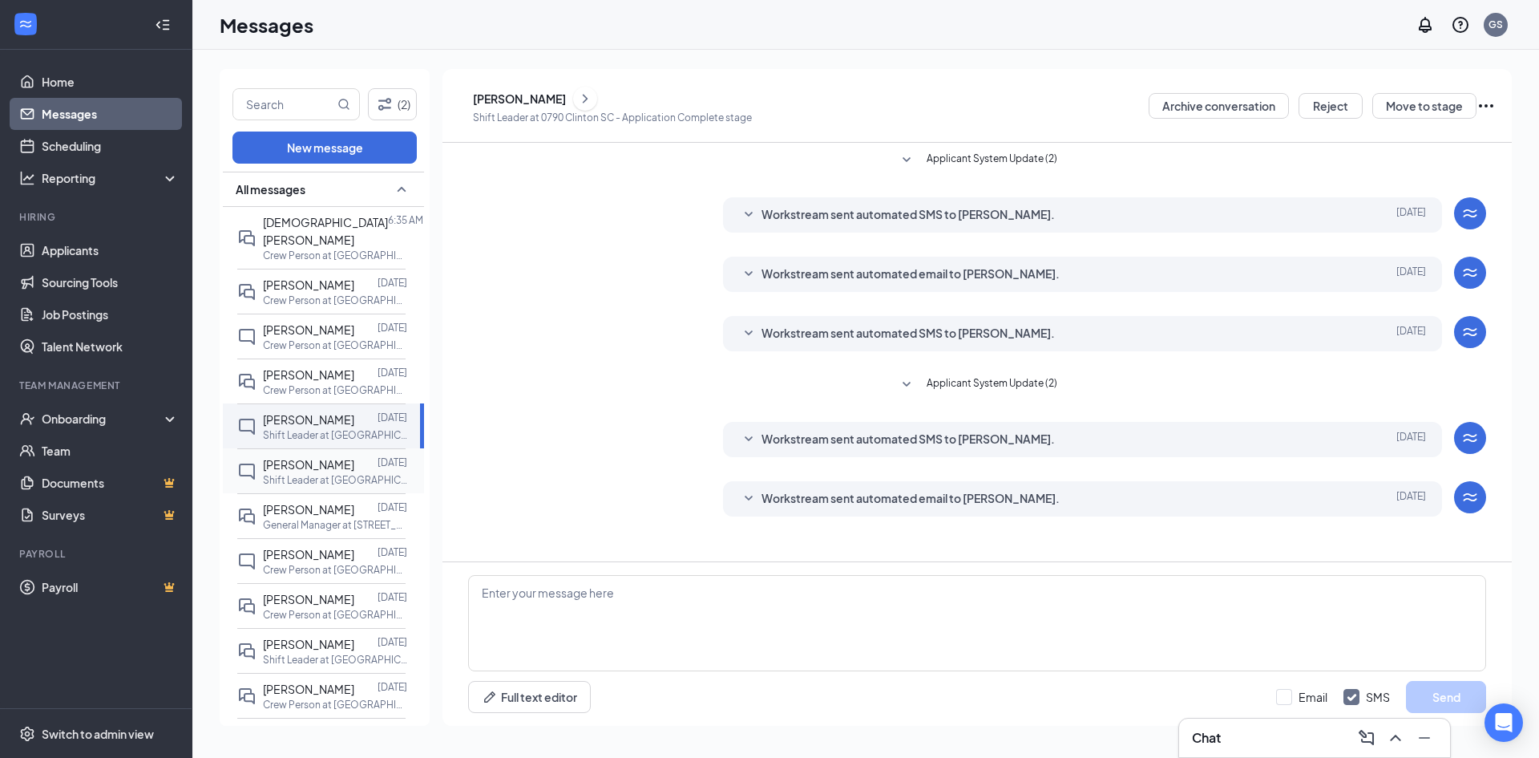
click at [326, 457] on span "[PERSON_NAME]" at bounding box center [308, 464] width 91 height 14
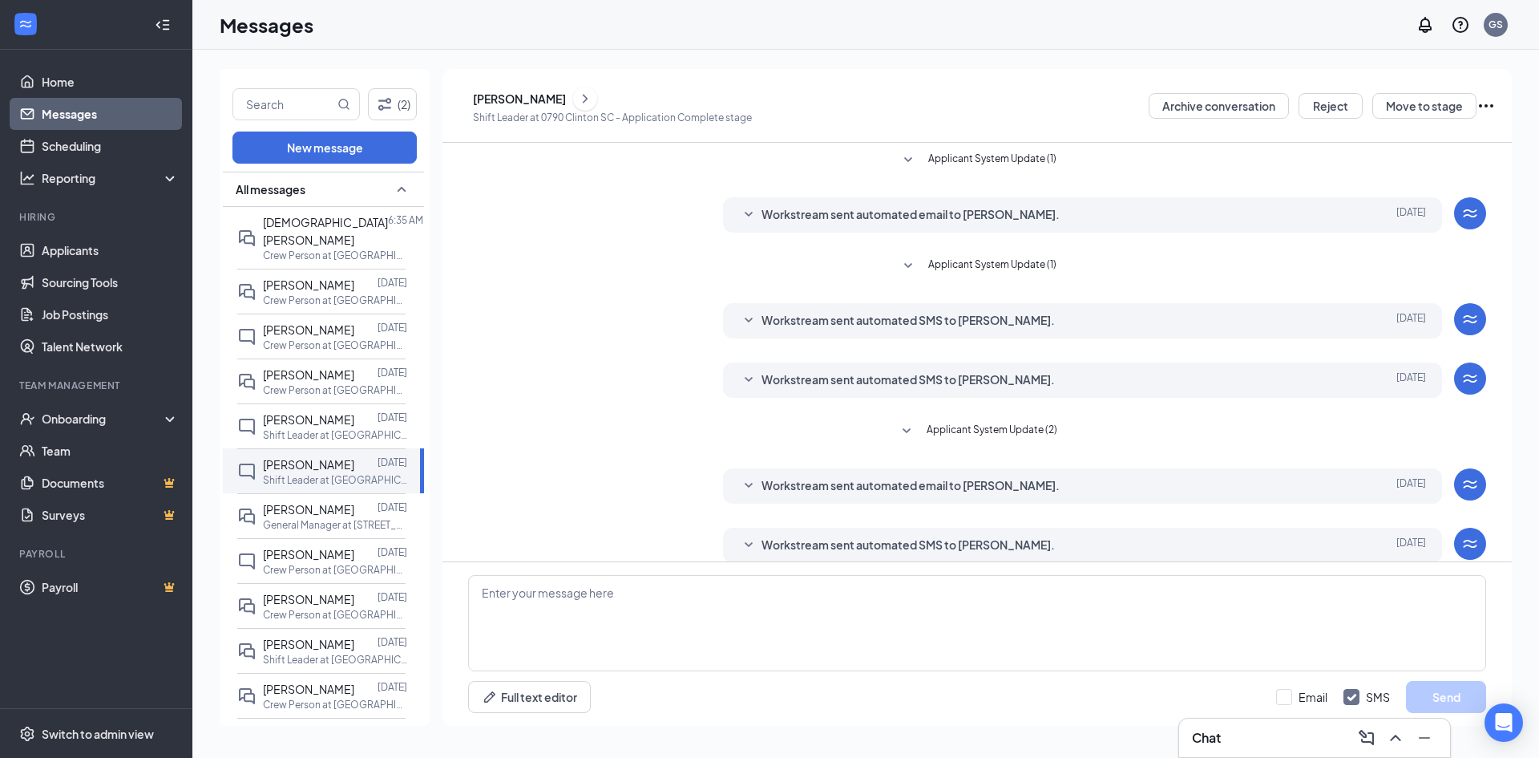
scroll to position [18, 0]
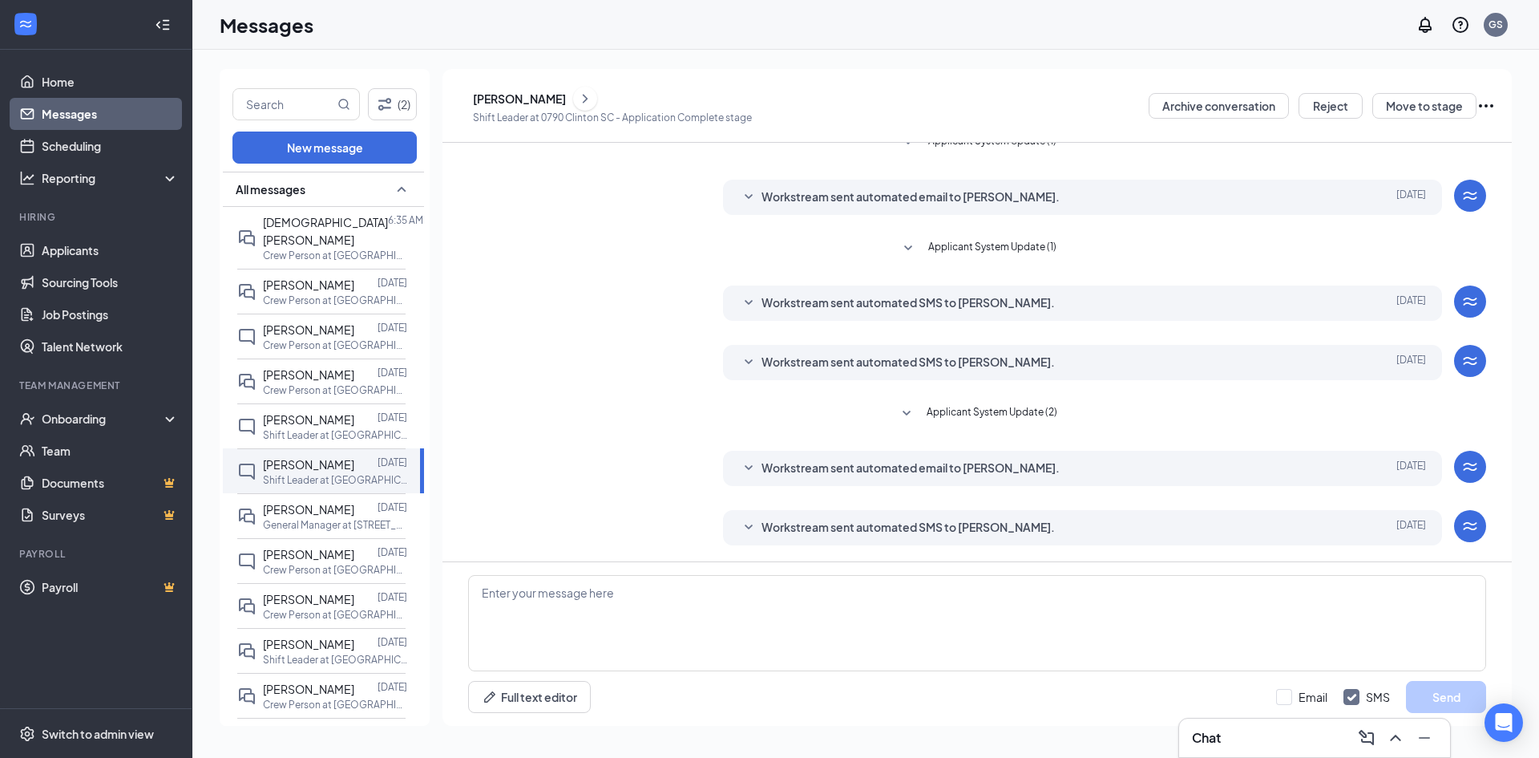
click at [527, 103] on div "[PERSON_NAME]" at bounding box center [519, 99] width 93 height 16
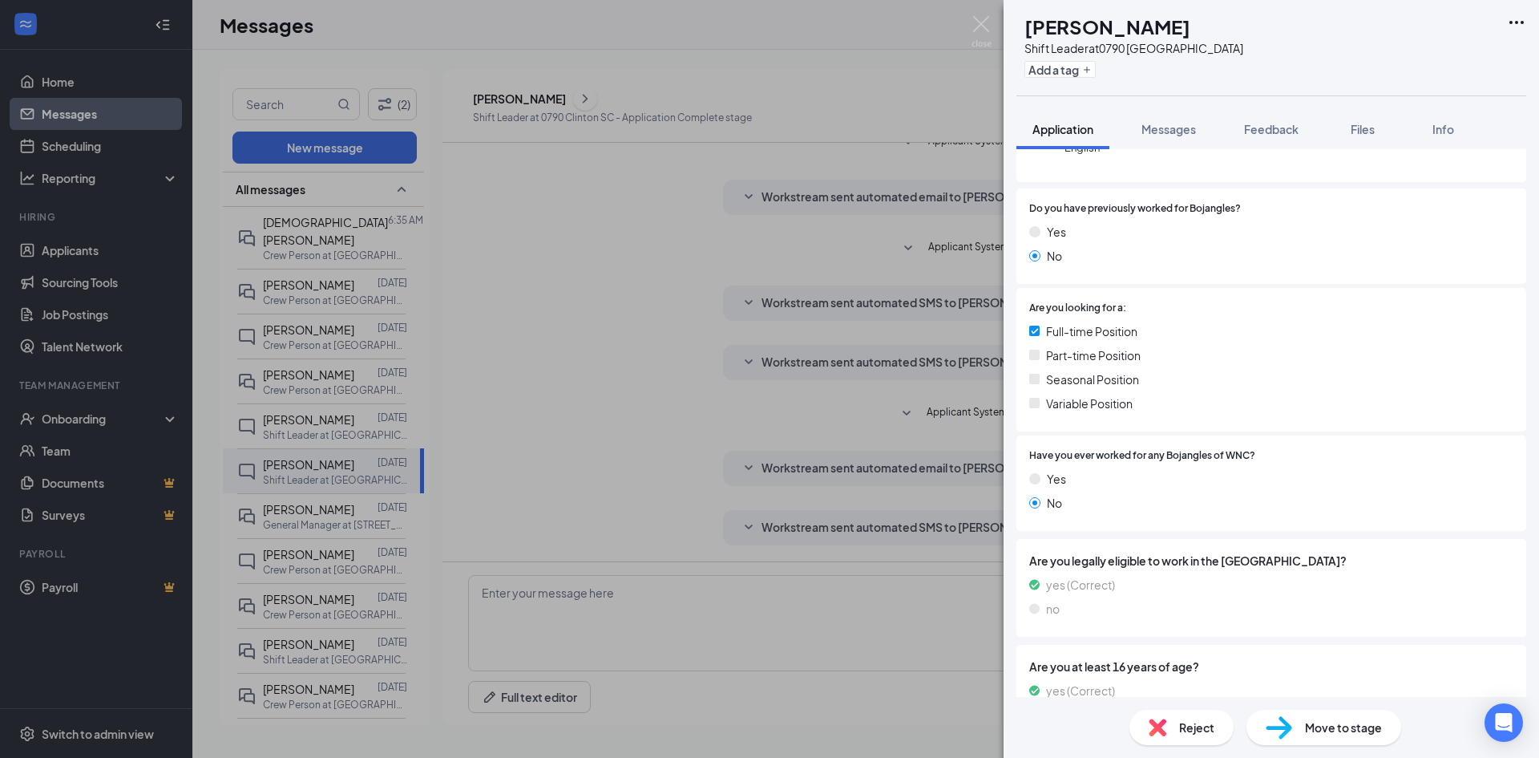
scroll to position [240, 0]
click at [1145, 134] on span "Messages" at bounding box center [1168, 129] width 55 height 14
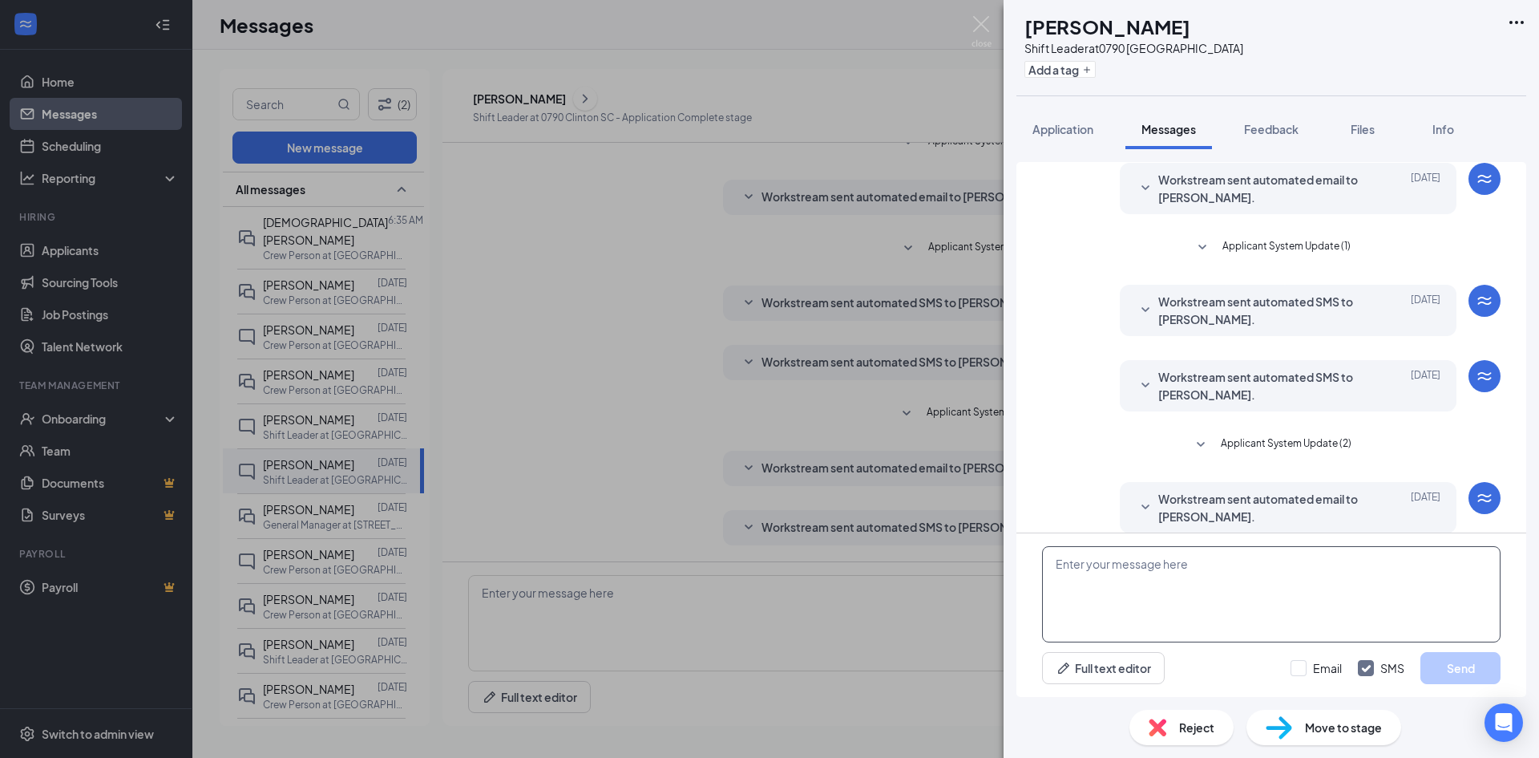
scroll to position [146, 0]
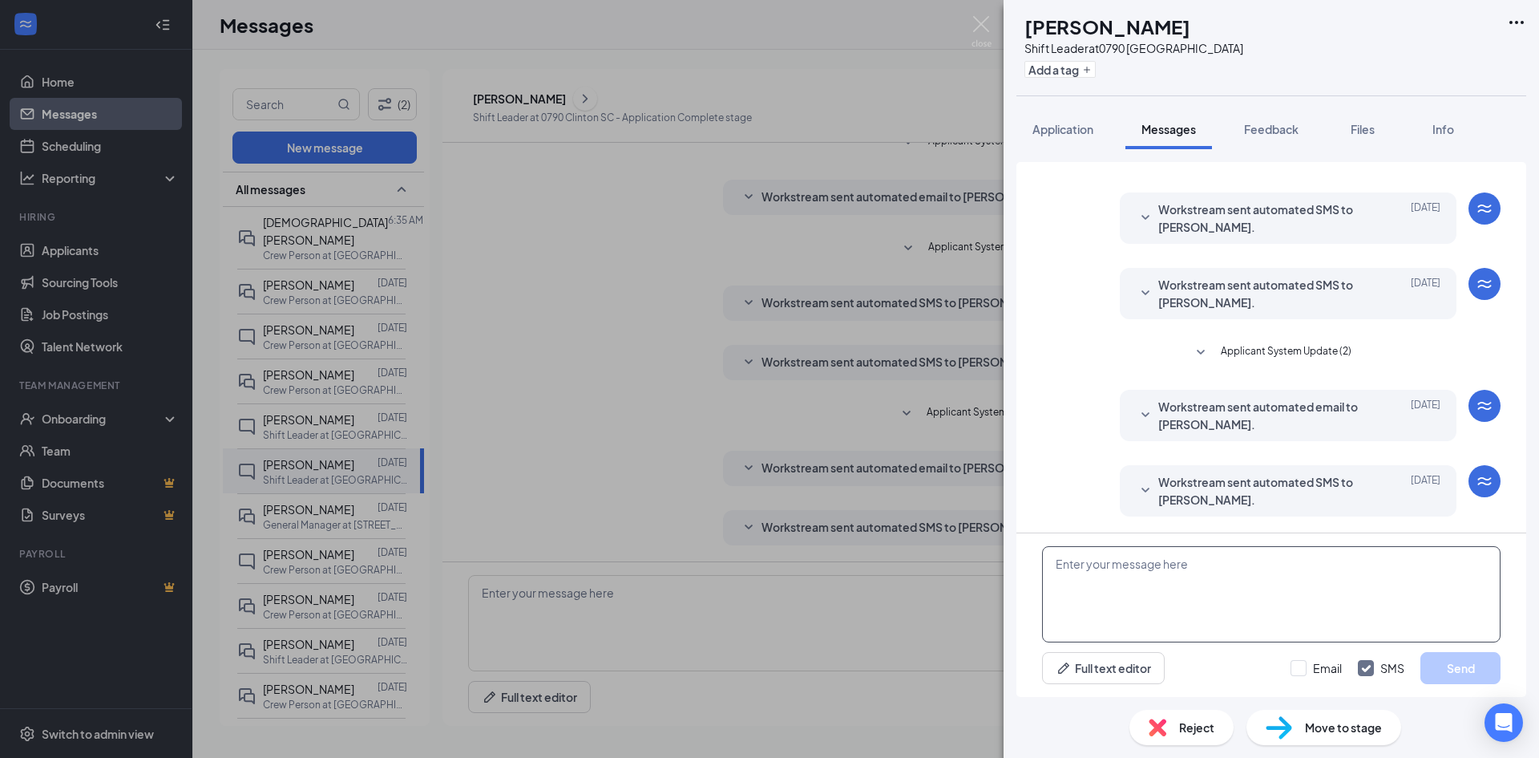
click at [1157, 606] on textarea at bounding box center [1271, 594] width 459 height 96
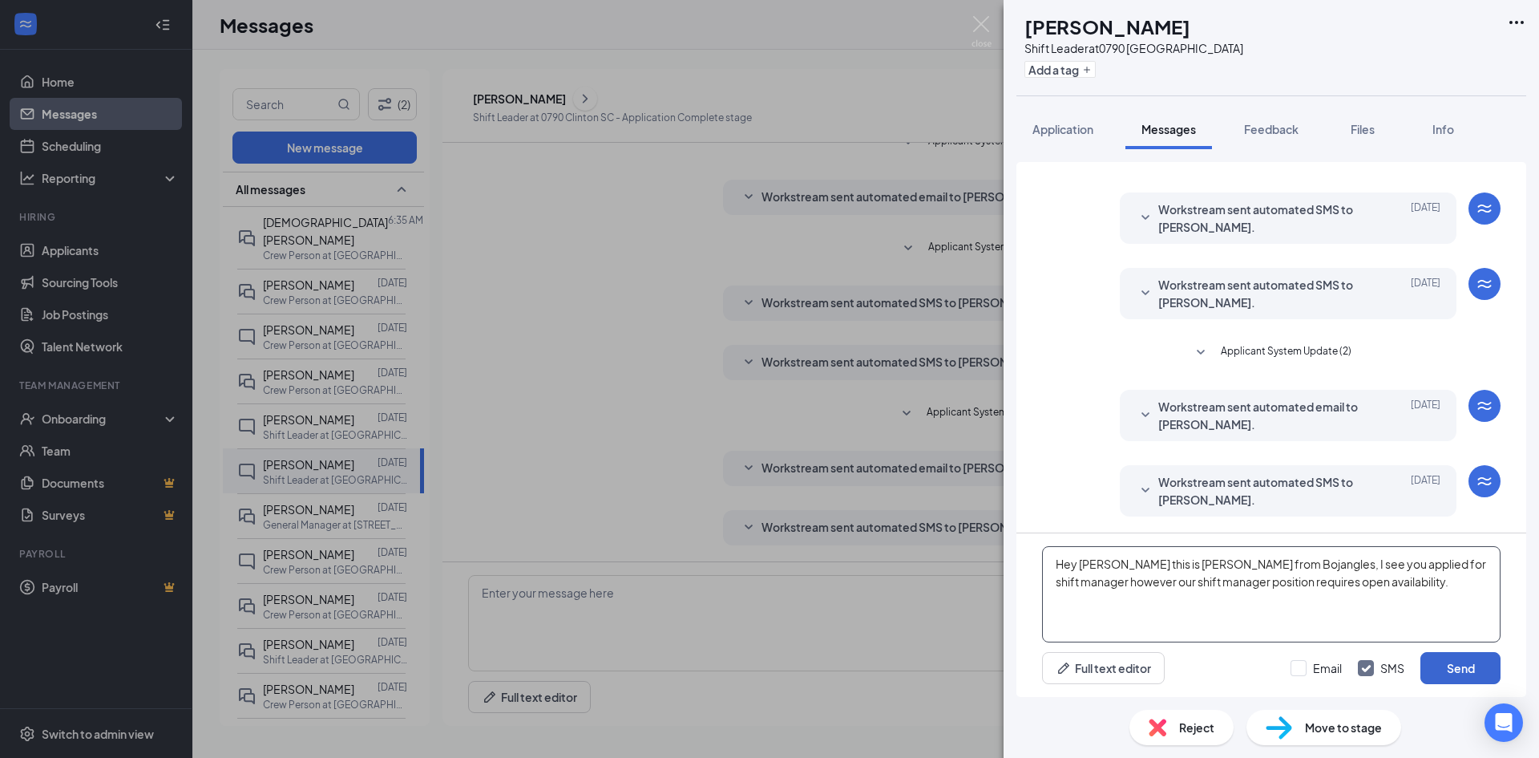
type textarea "Hey [PERSON_NAME] this is [PERSON_NAME] from Bojangles, I see you applied for s…"
click at [1439, 657] on button "Send" at bounding box center [1460, 668] width 80 height 32
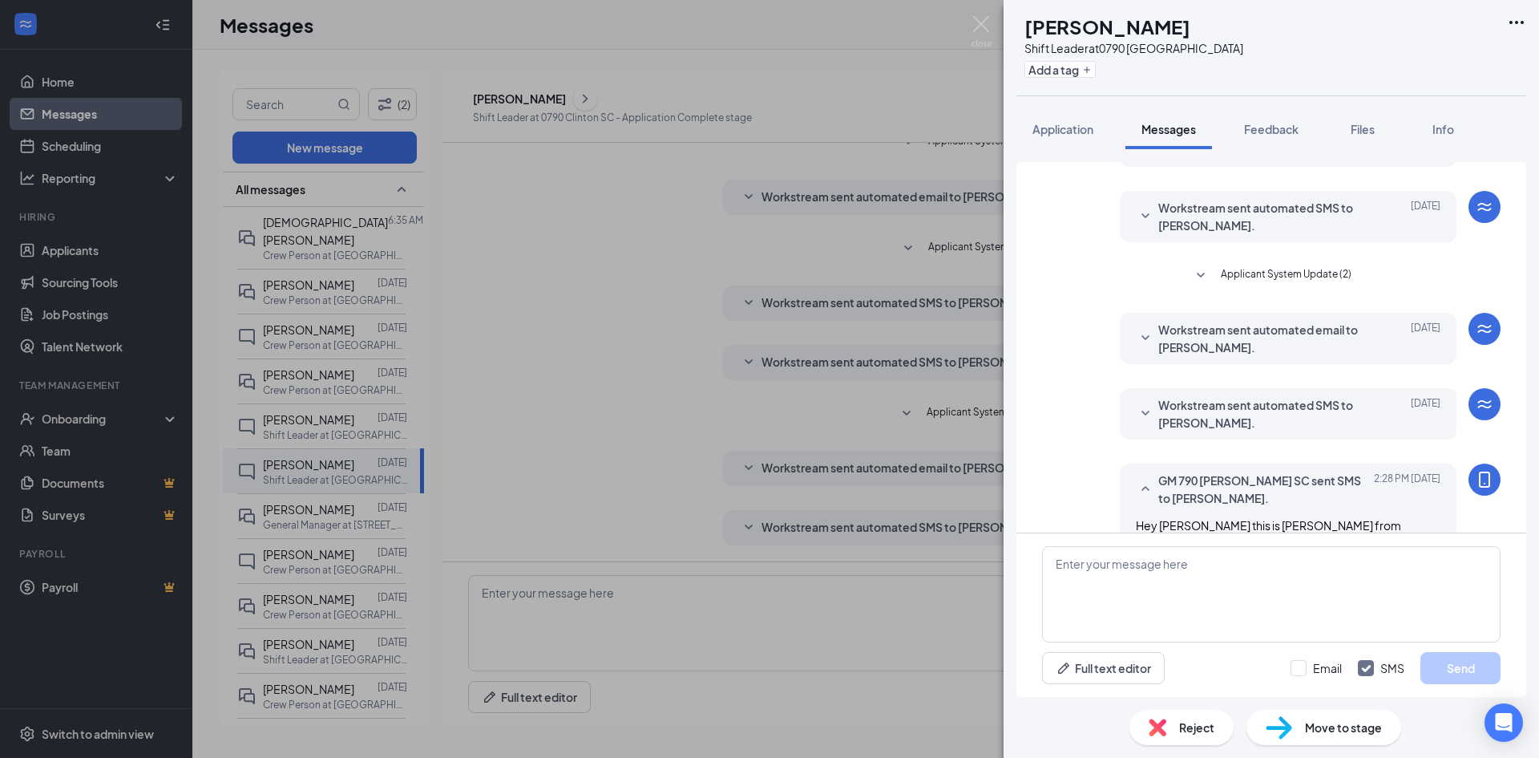
scroll to position [284, 0]
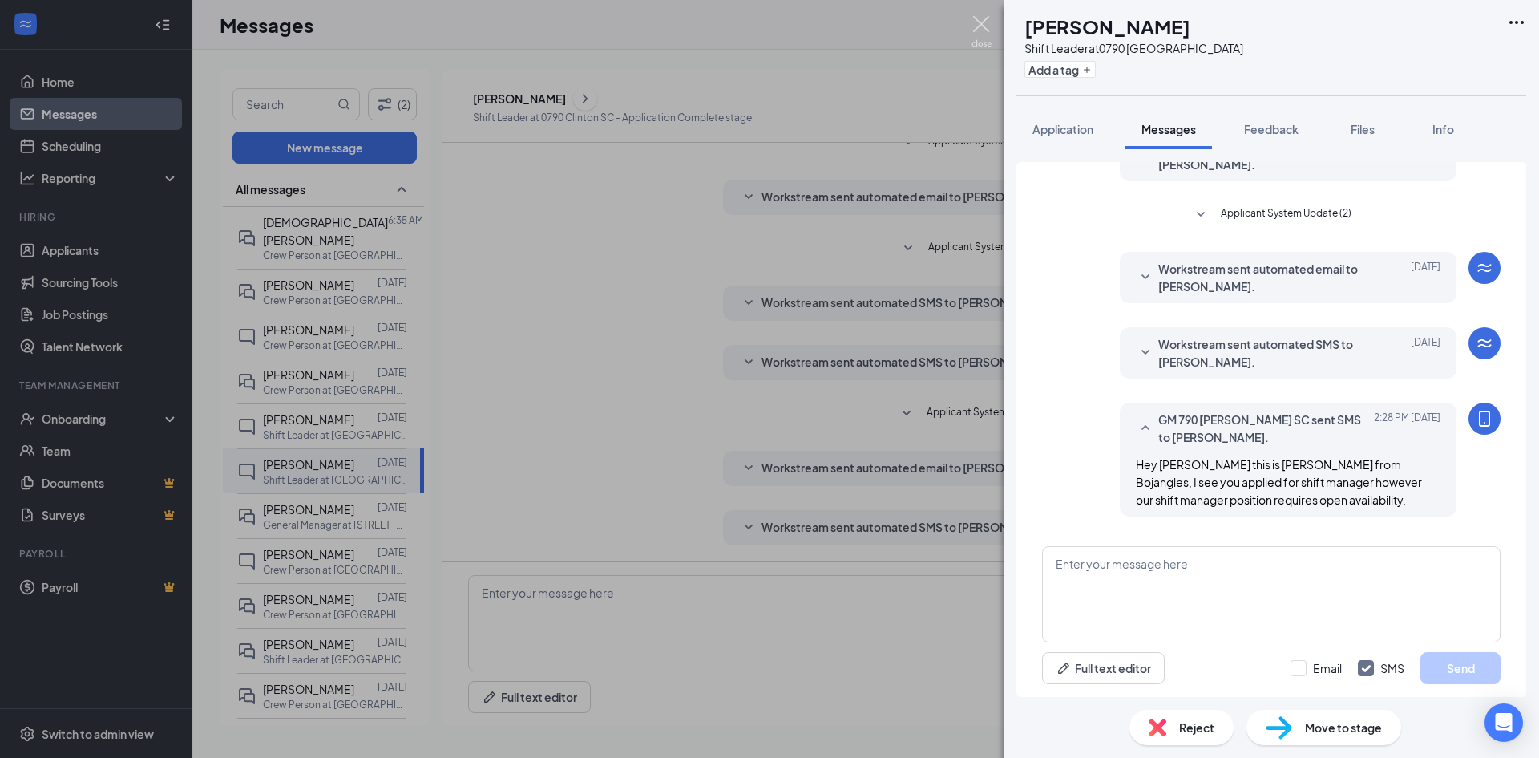
click at [981, 24] on img at bounding box center [982, 31] width 20 height 31
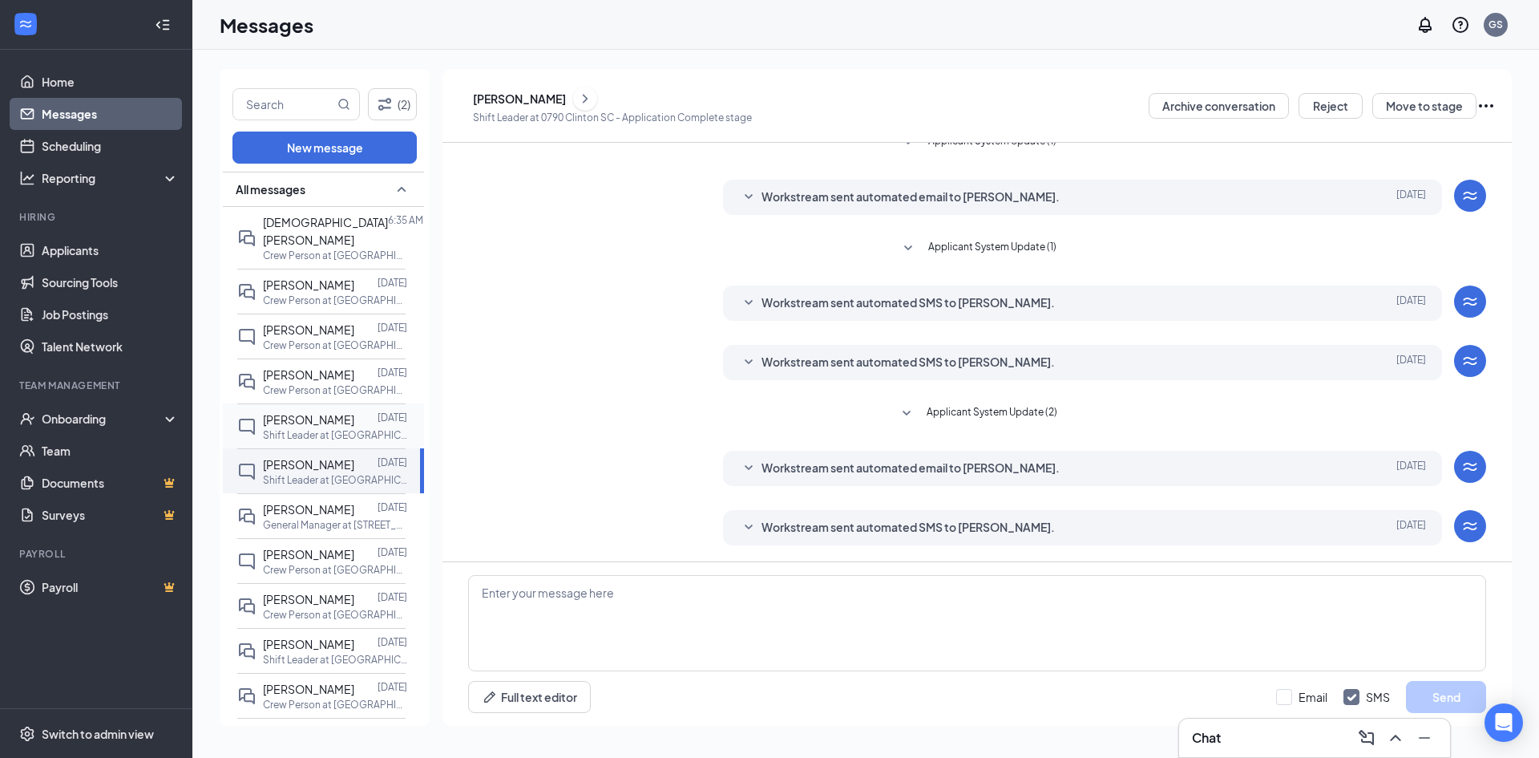
click at [317, 412] on span "[PERSON_NAME]" at bounding box center [308, 419] width 91 height 14
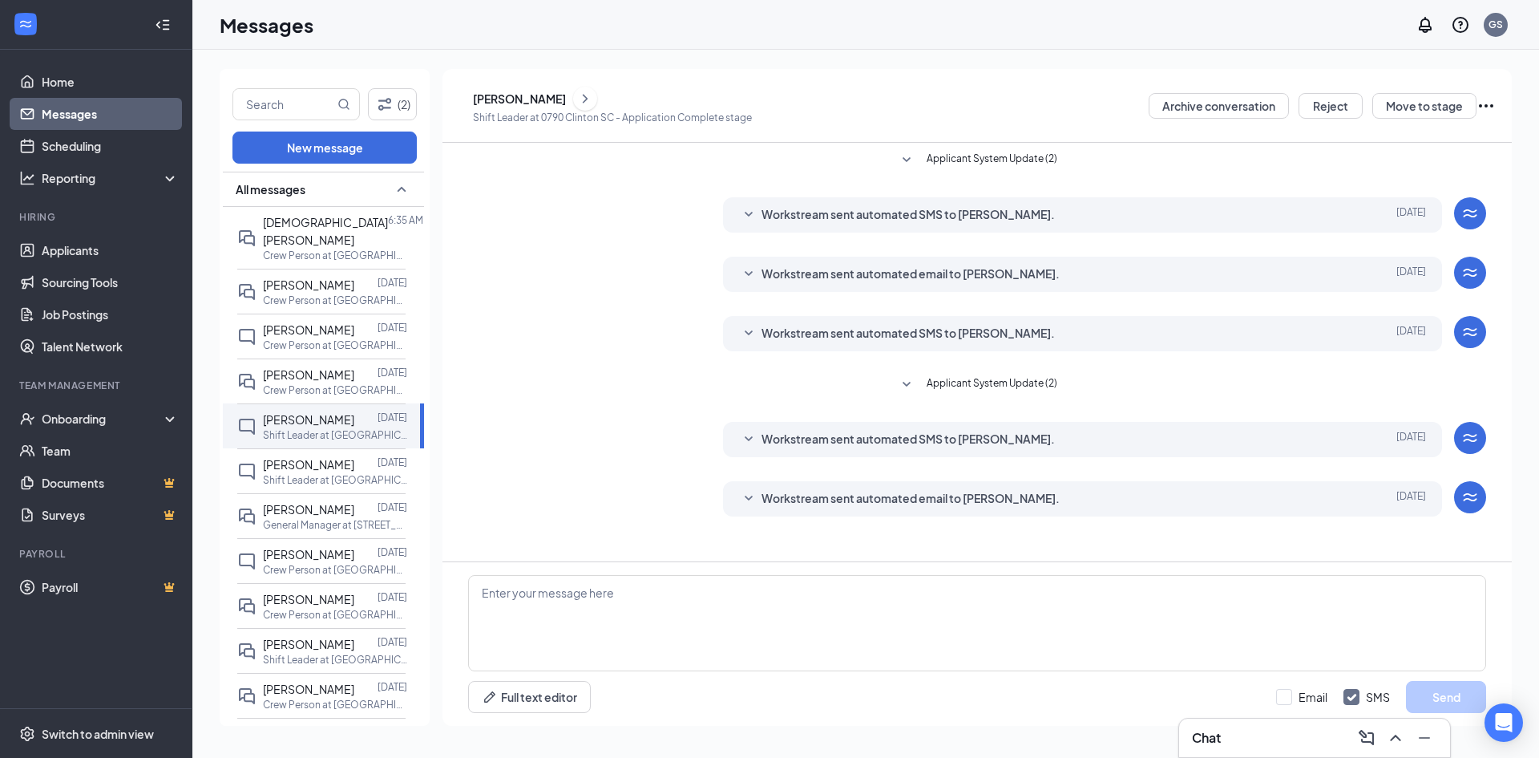
click at [539, 99] on div "[PERSON_NAME]" at bounding box center [519, 99] width 93 height 16
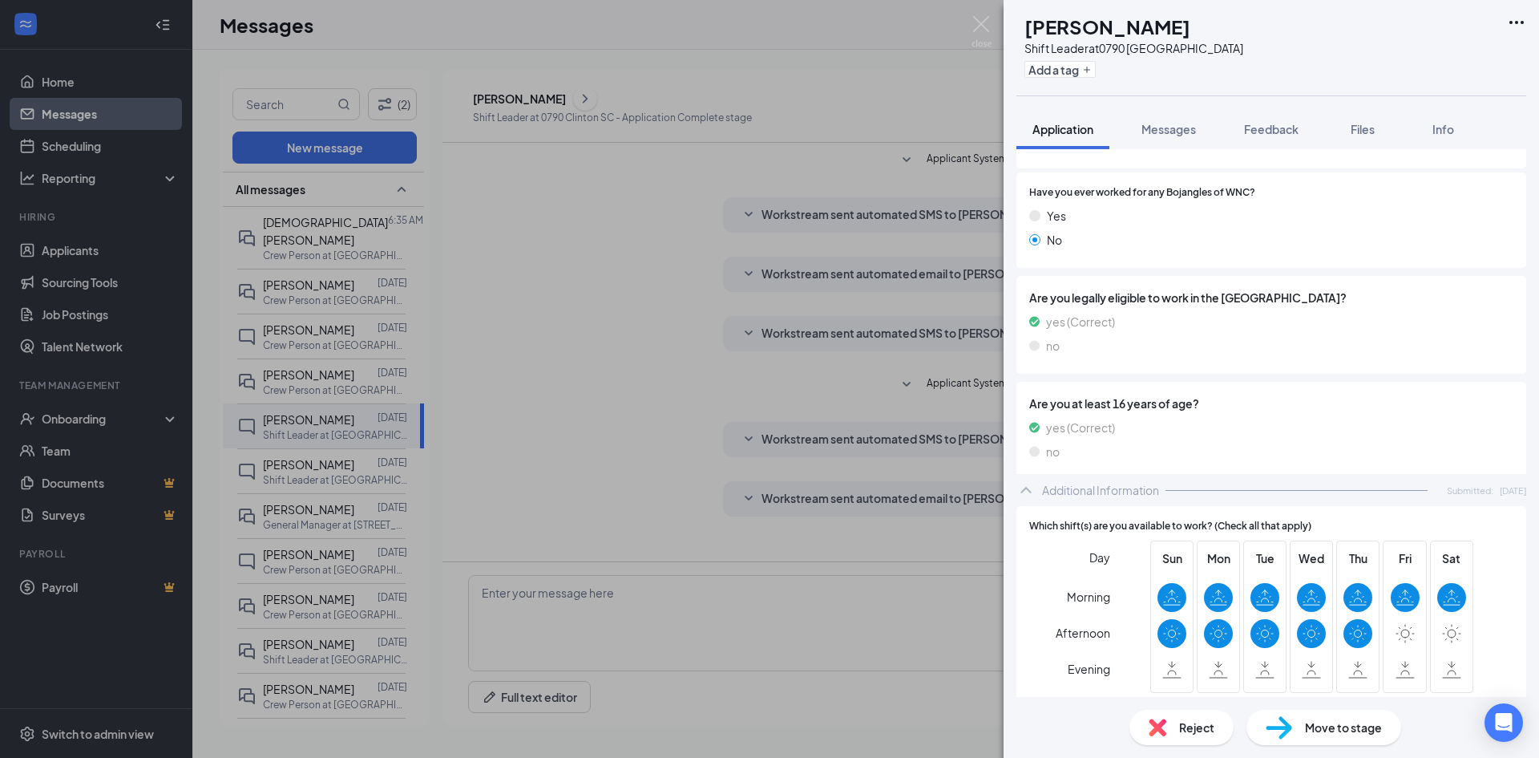
scroll to position [641, 0]
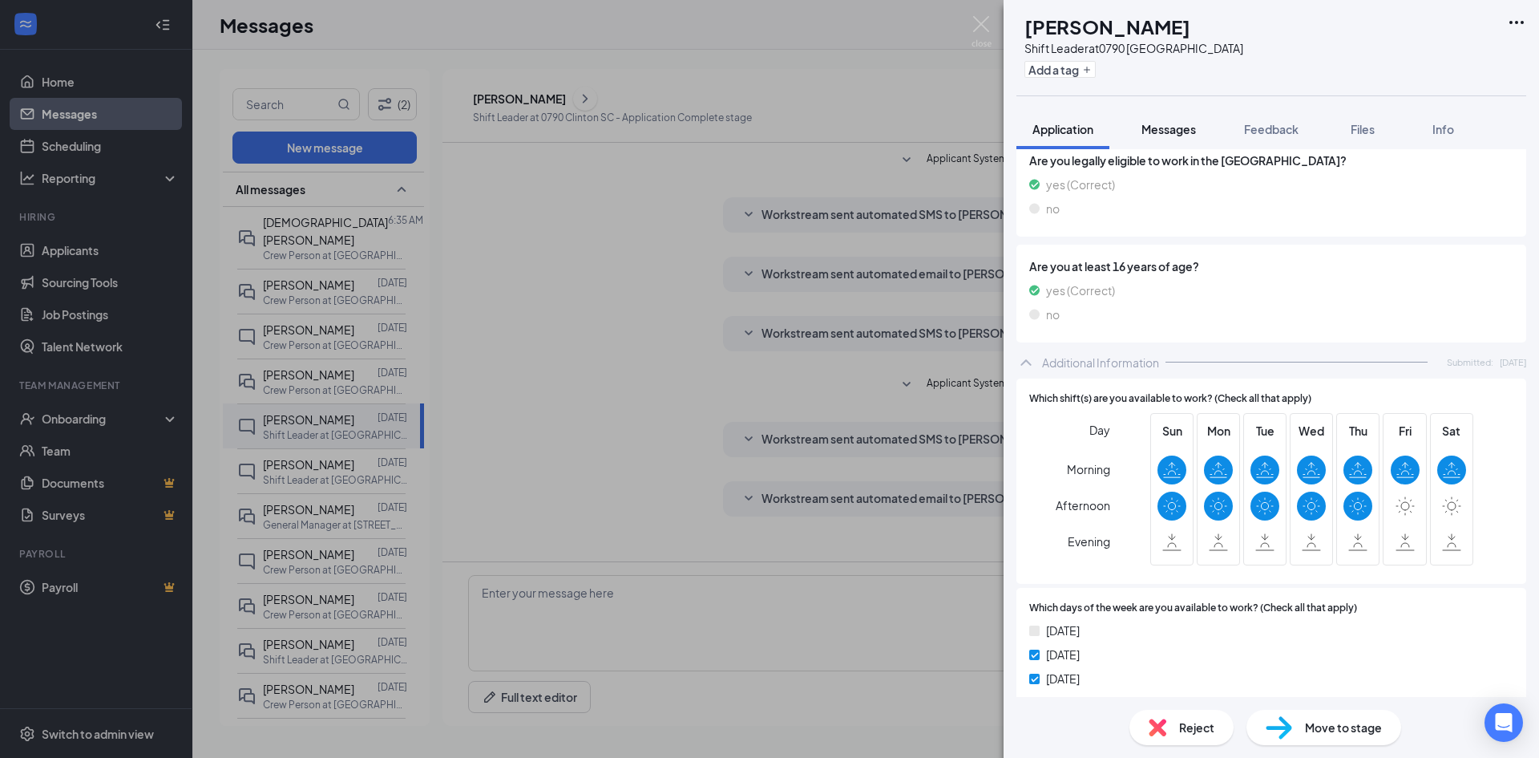
click at [1170, 133] on span "Messages" at bounding box center [1168, 129] width 55 height 14
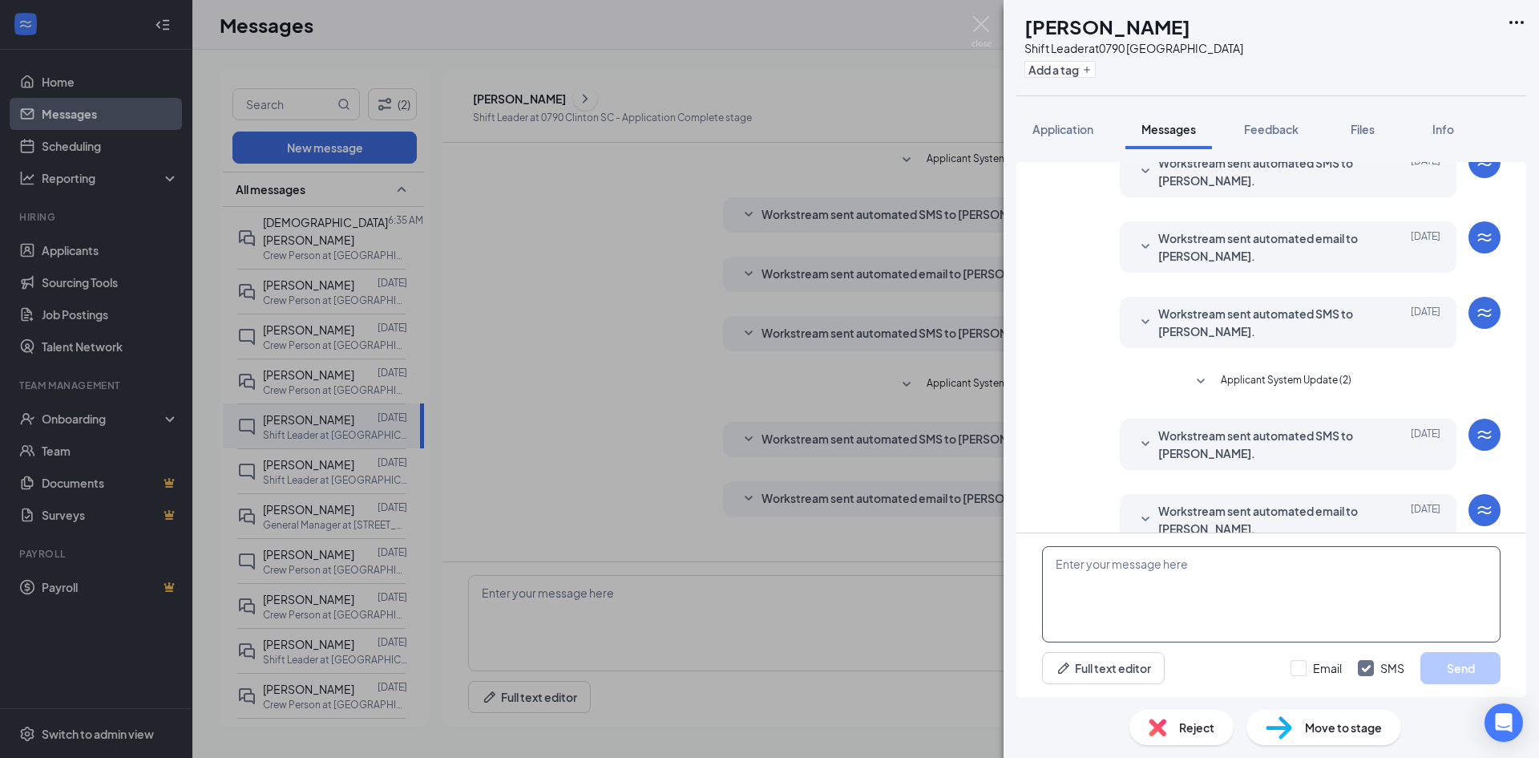
scroll to position [99, 0]
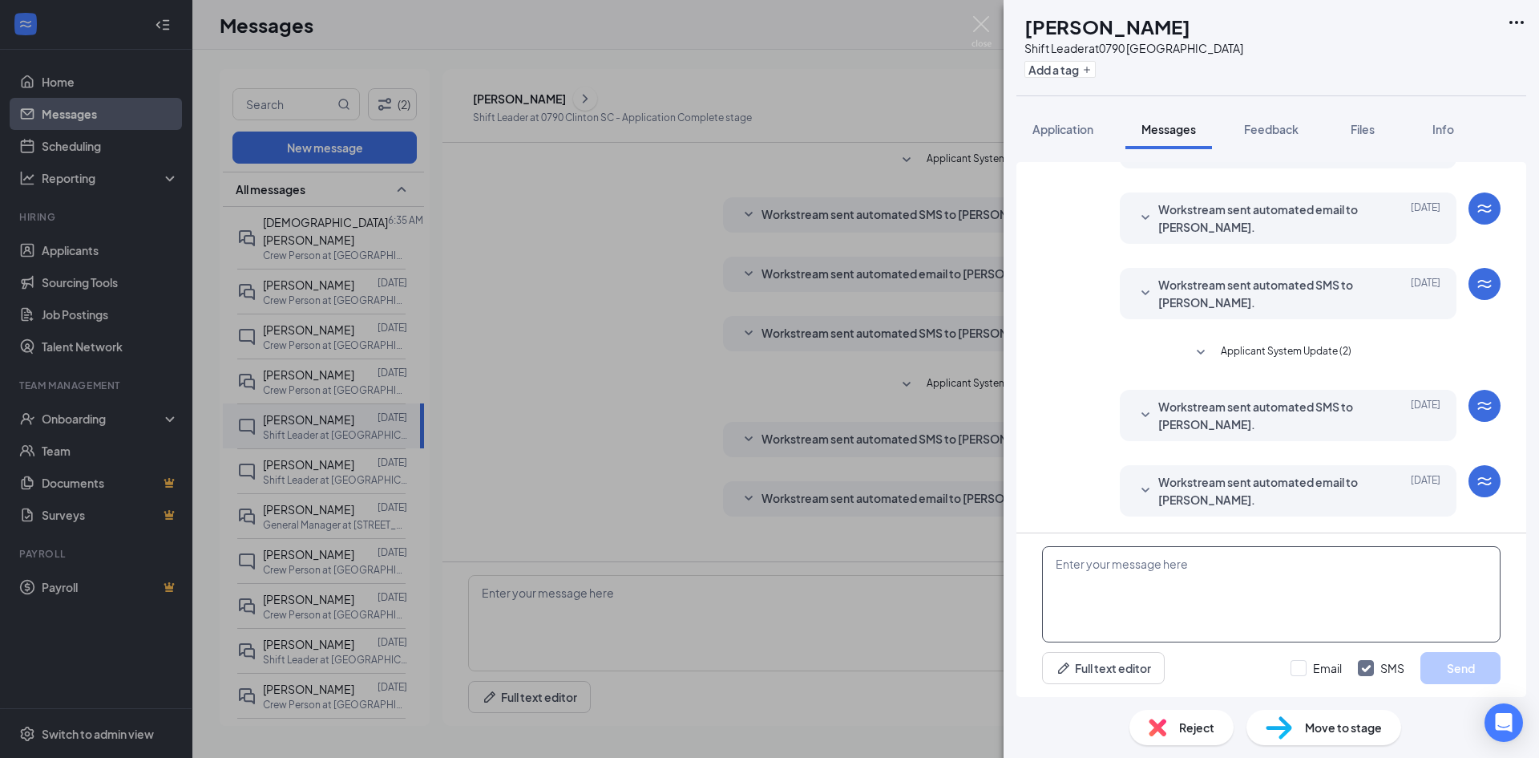
click at [1172, 594] on textarea at bounding box center [1271, 594] width 459 height 96
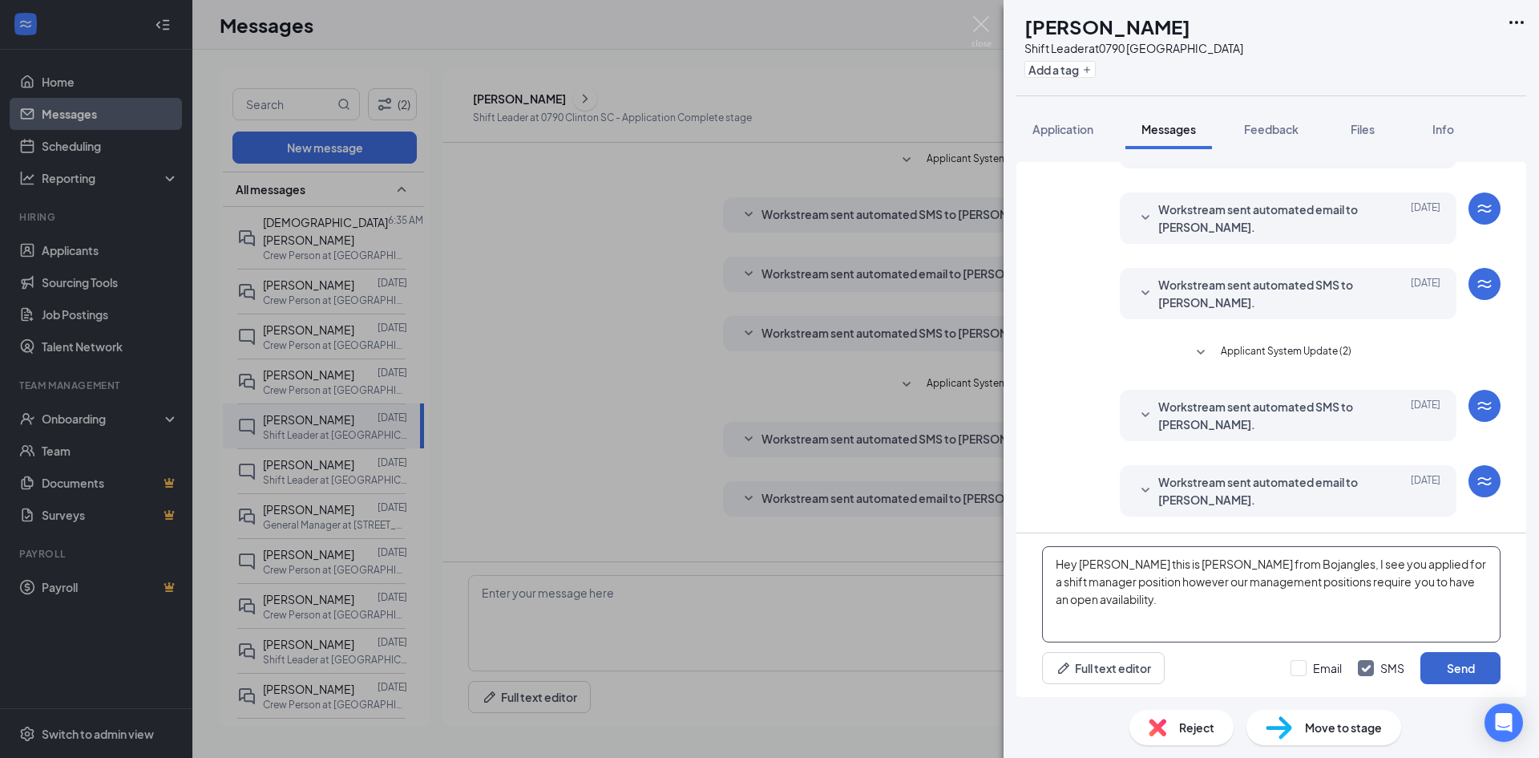
type textarea "Hey [PERSON_NAME] this is [PERSON_NAME] from Bojangles, I see you applied for a…"
click at [1428, 669] on button "Send" at bounding box center [1460, 668] width 80 height 32
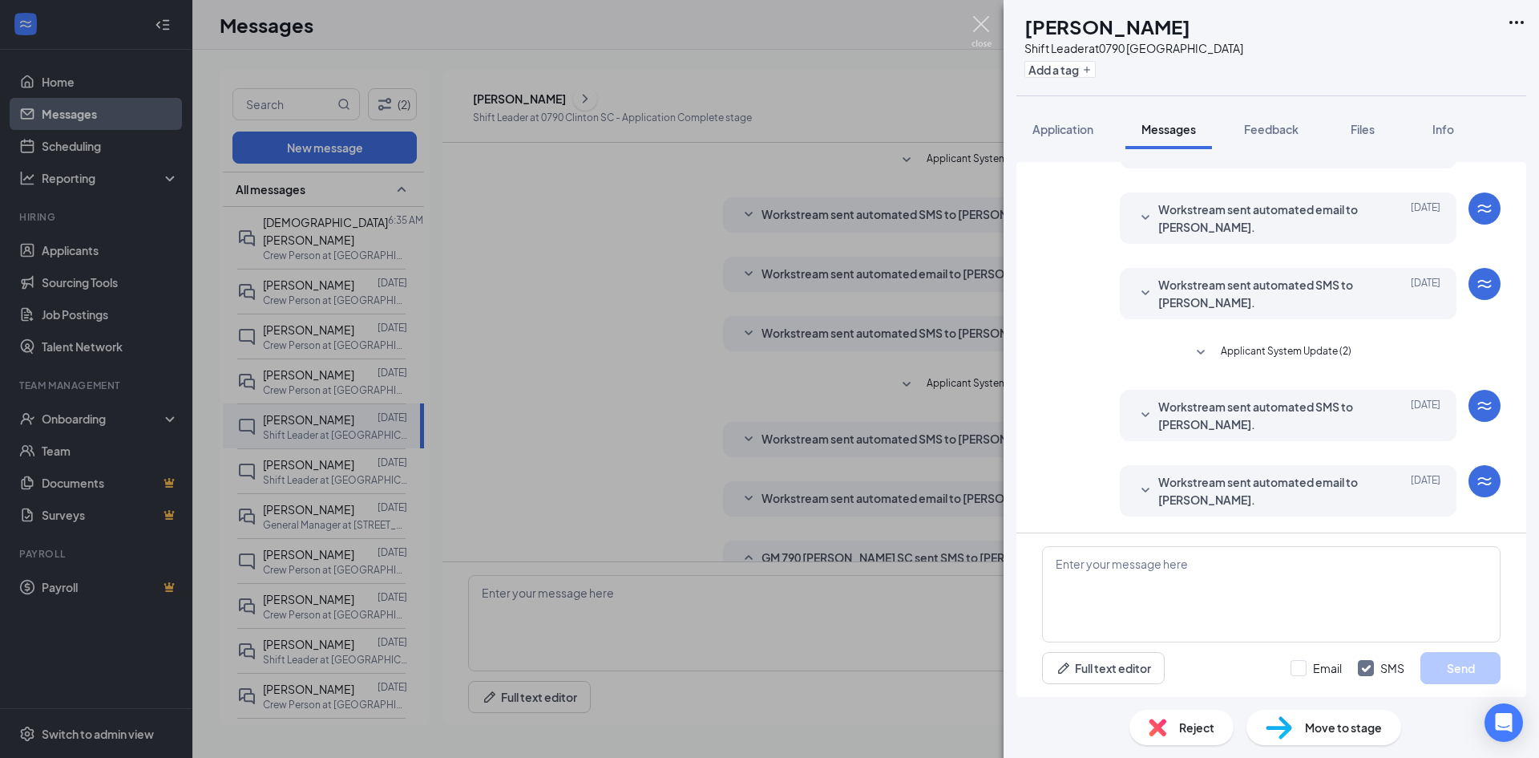
scroll to position [237, 0]
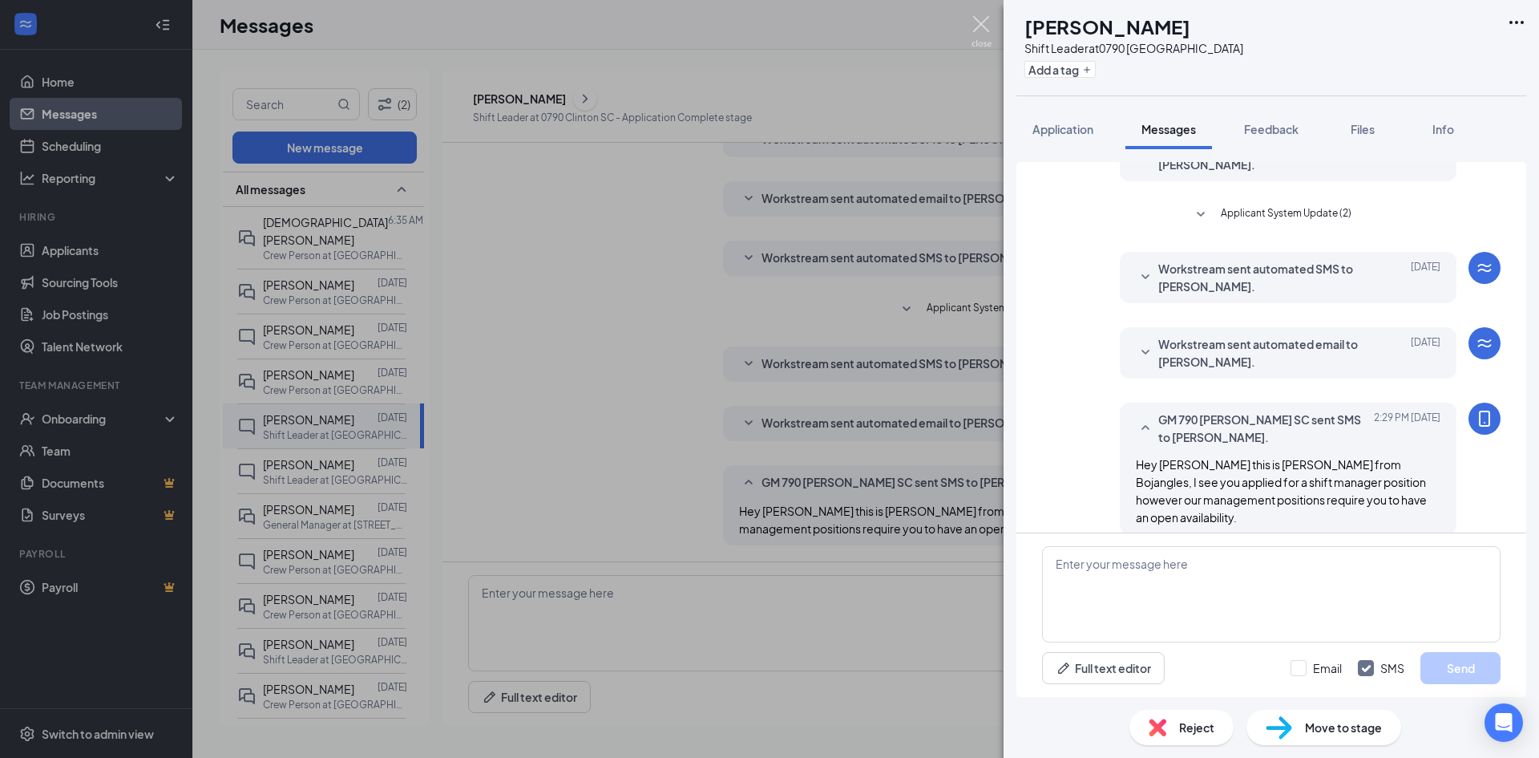
click at [974, 28] on img at bounding box center [982, 31] width 20 height 31
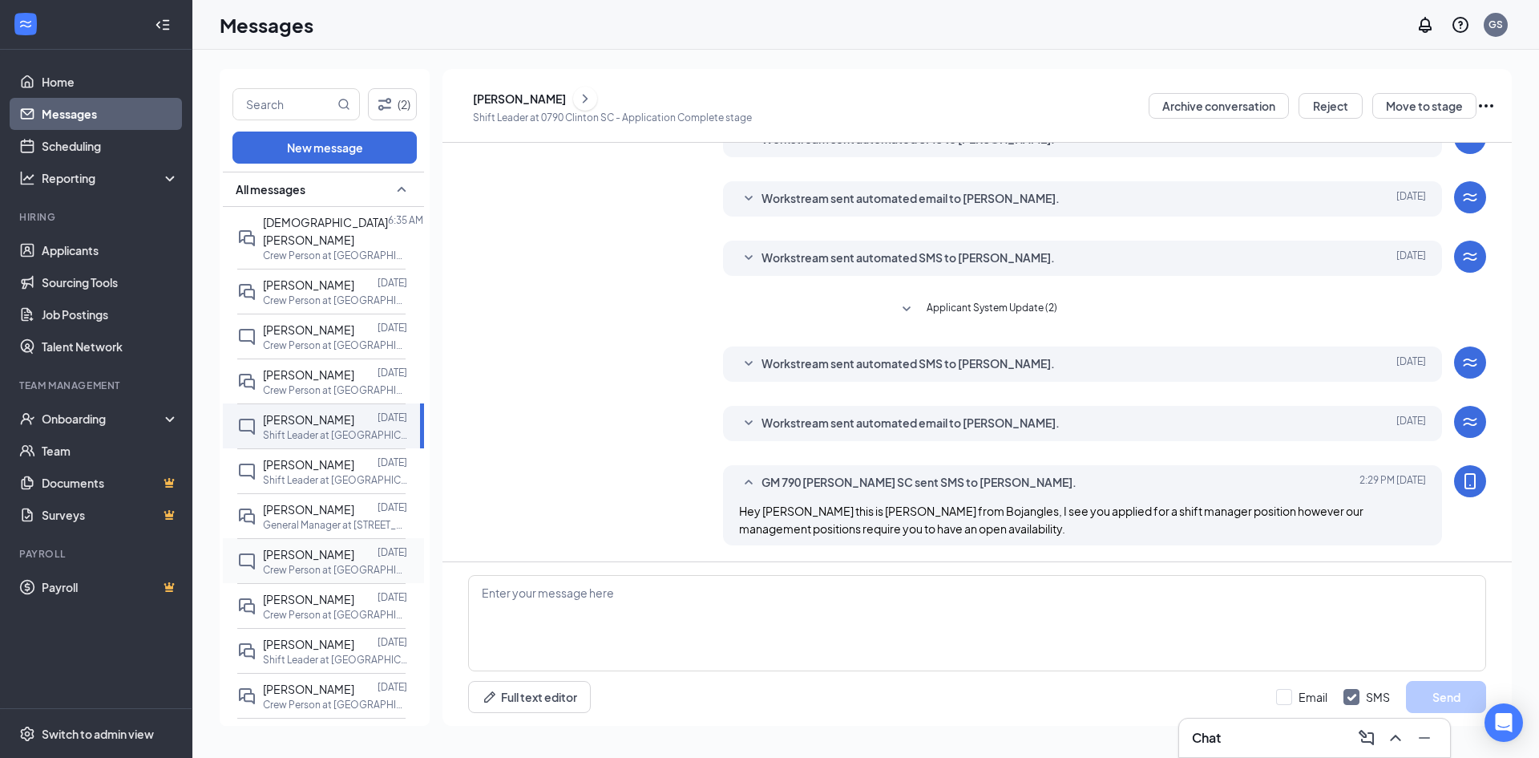
click at [333, 563] on p "Crew Person at [GEOGRAPHIC_DATA]" at bounding box center [335, 570] width 144 height 14
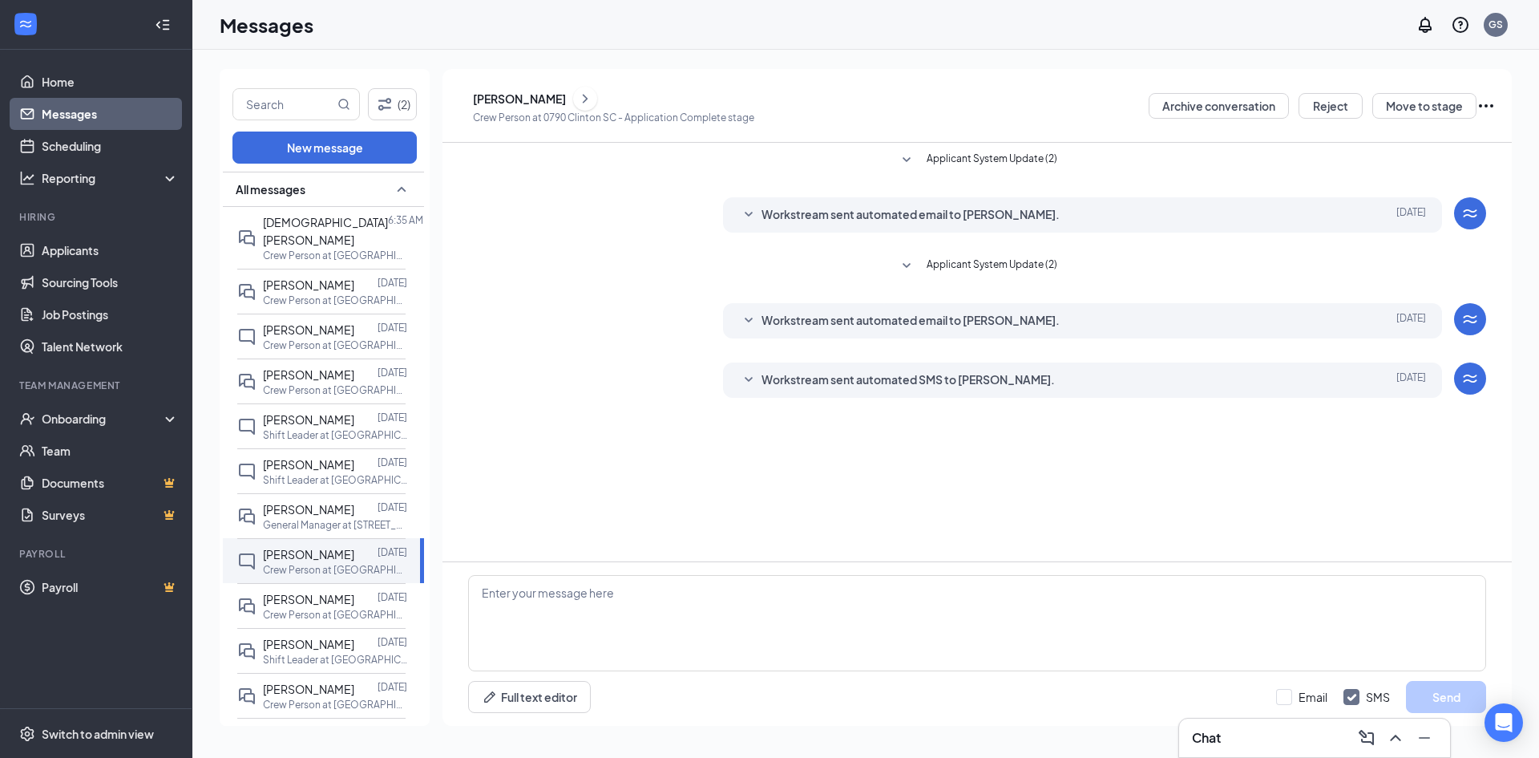
click at [542, 102] on div "[PERSON_NAME]" at bounding box center [519, 99] width 93 height 16
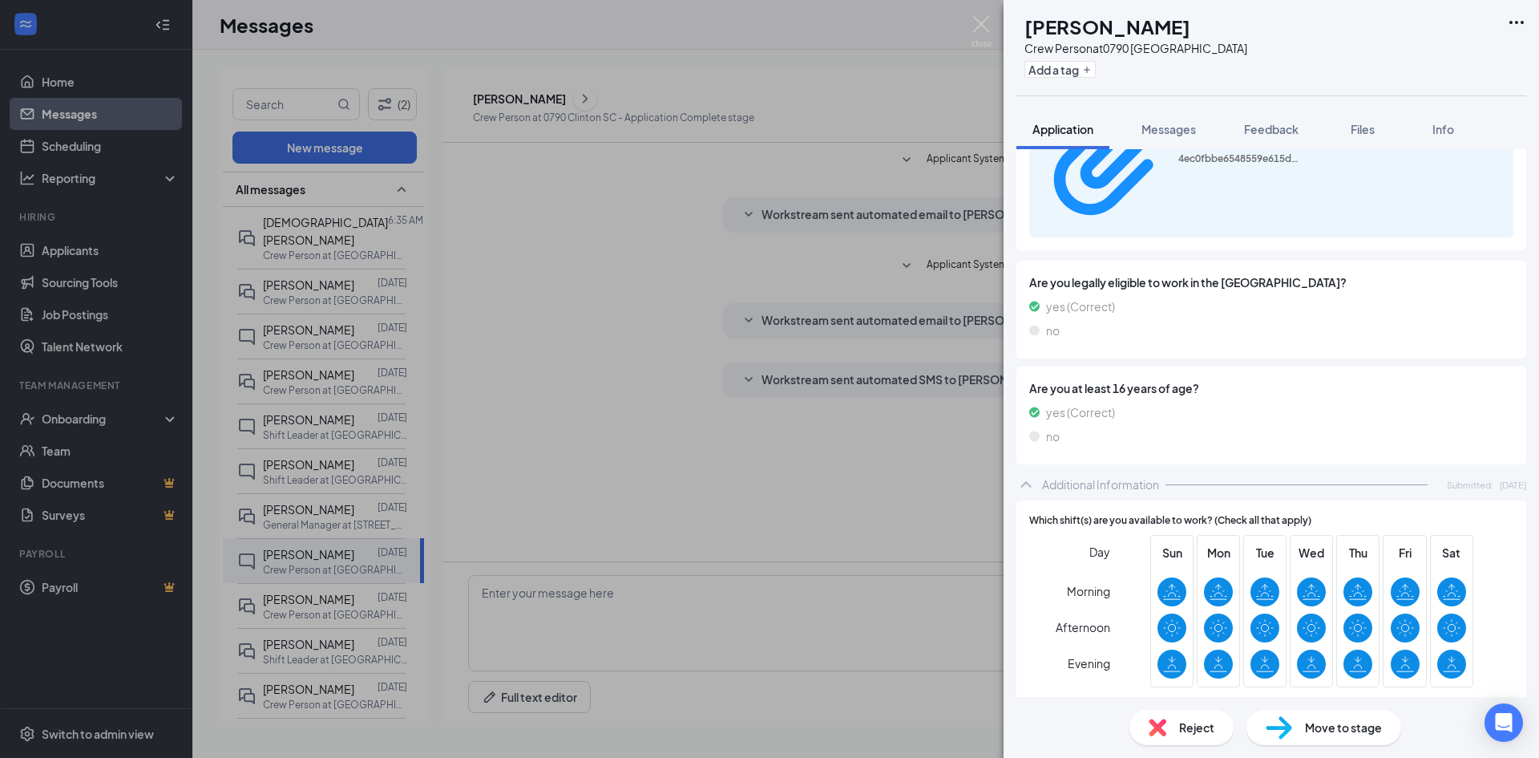
scroll to position [1122, 0]
